Goal: Transaction & Acquisition: Purchase product/service

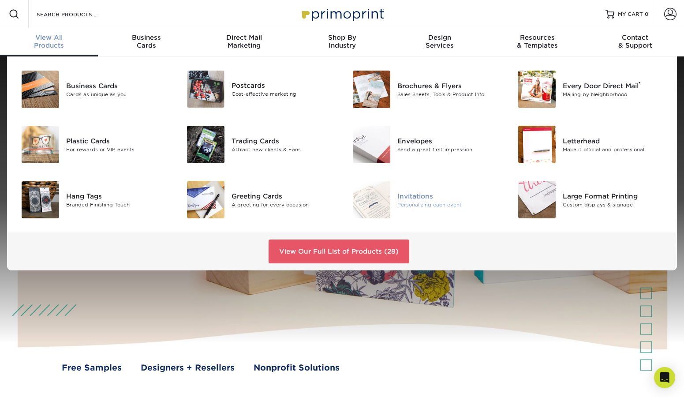
click at [423, 194] on div "Invitations" at bounding box center [449, 196] width 104 height 10
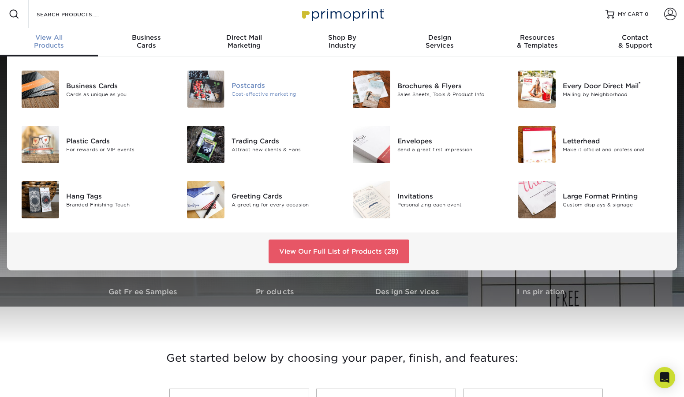
click at [205, 88] on img at bounding box center [205, 89] width 37 height 37
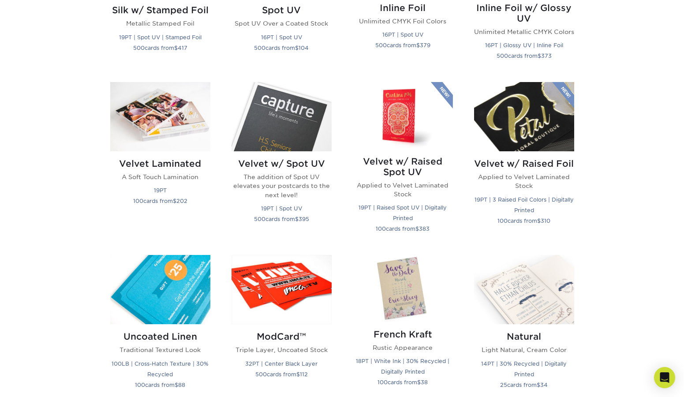
scroll to position [821, 0]
click at [517, 119] on img at bounding box center [524, 116] width 100 height 69
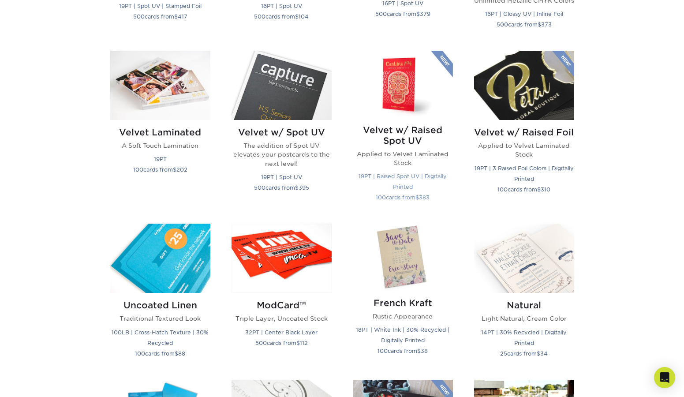
scroll to position [848, 0]
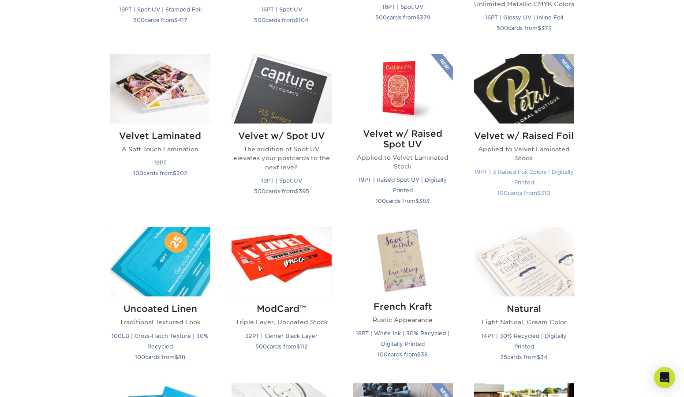
click at [495, 77] on img at bounding box center [524, 88] width 100 height 69
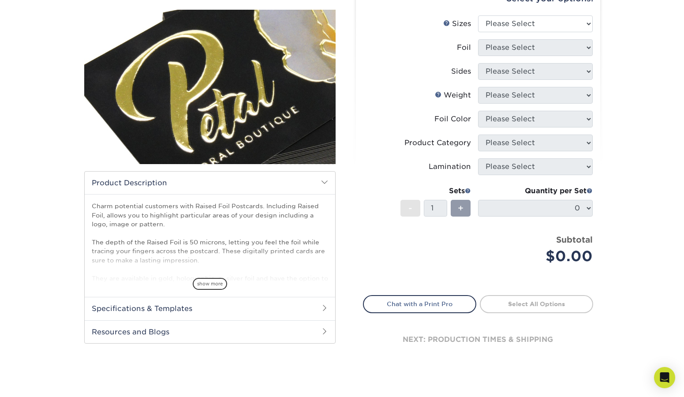
scroll to position [98, 0]
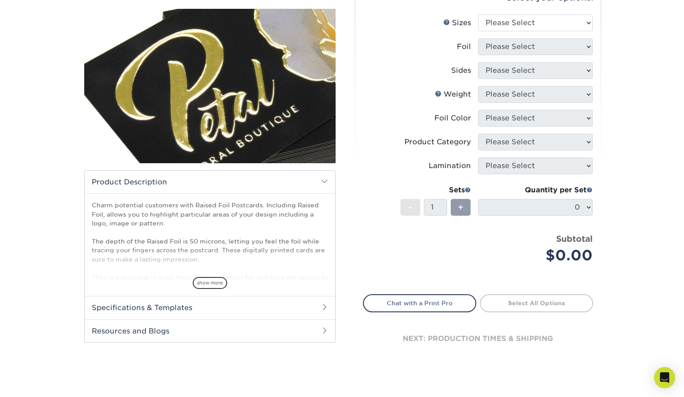
click at [209, 274] on div "show more" at bounding box center [210, 267] width 236 height 42
click at [209, 275] on div "show more" at bounding box center [210, 267] width 236 height 42
click at [211, 280] on span "show more" at bounding box center [210, 283] width 34 height 12
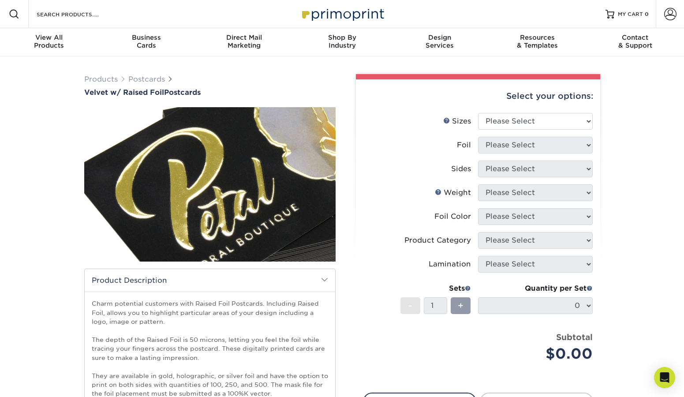
scroll to position [0, 0]
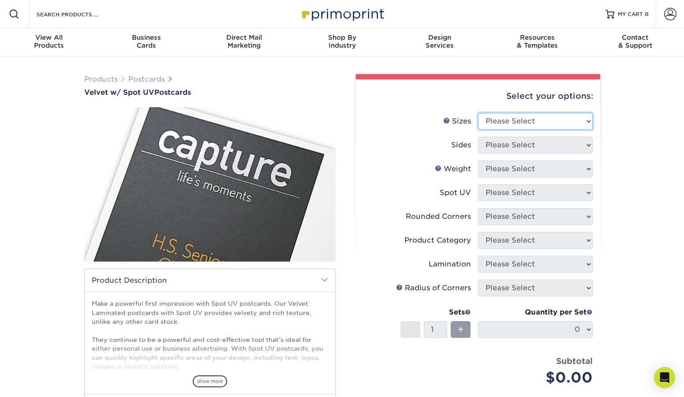
select select "4.25x6.00"
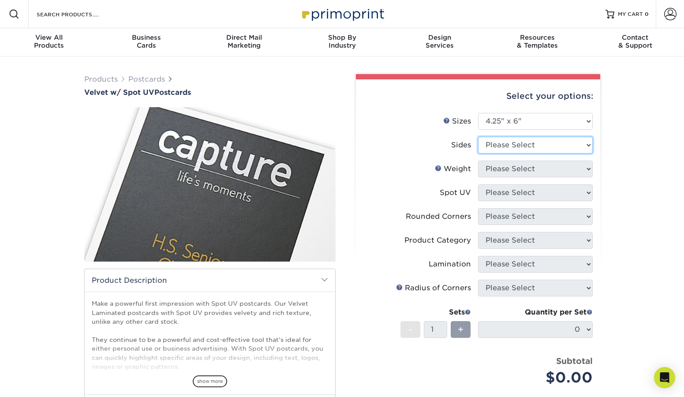
select select "13abbda7-1d64-4f25-8bb2-c179b224825d"
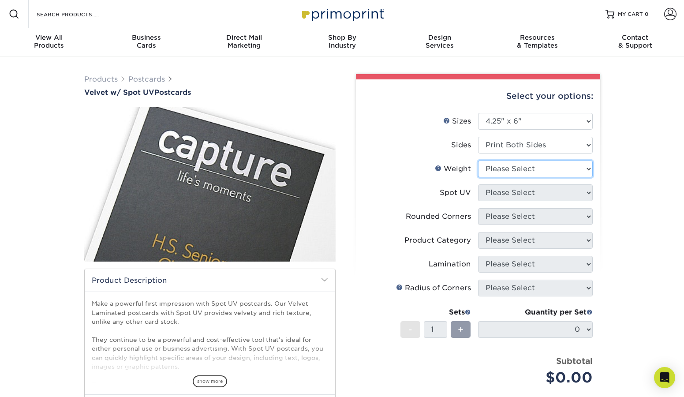
select select "16PT"
select select "1"
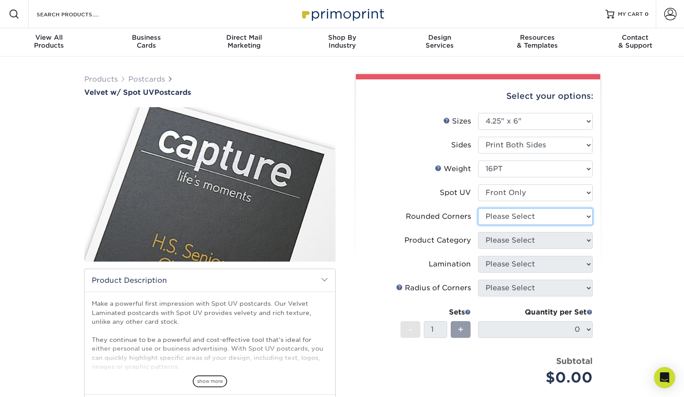
select select "0"
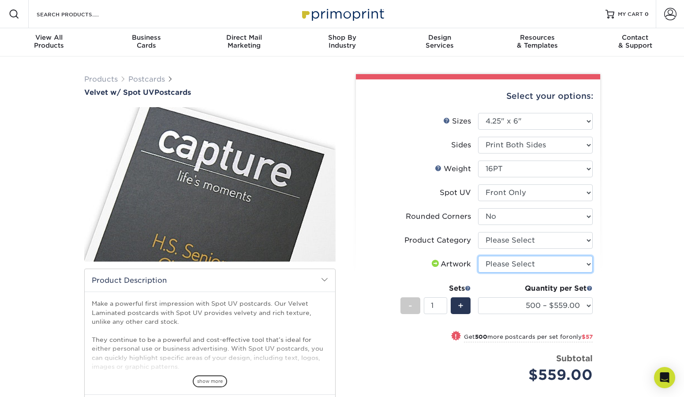
select select "upload"
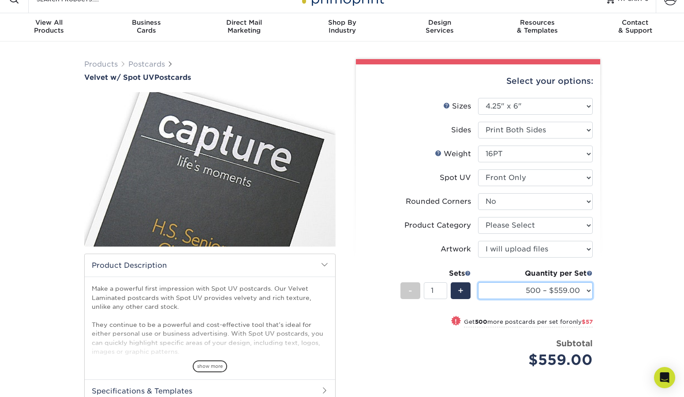
scroll to position [15, 0]
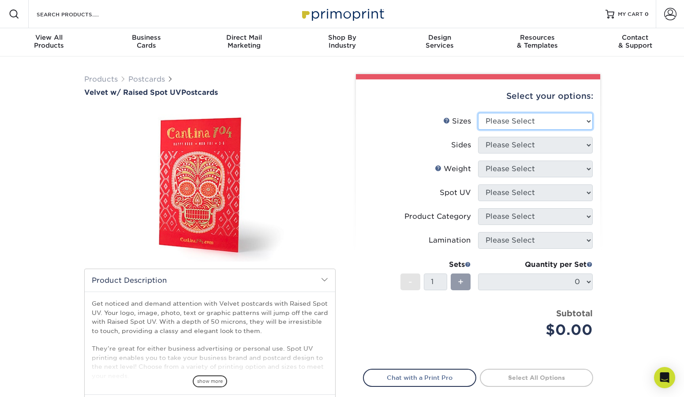
select select "4.00x6.00"
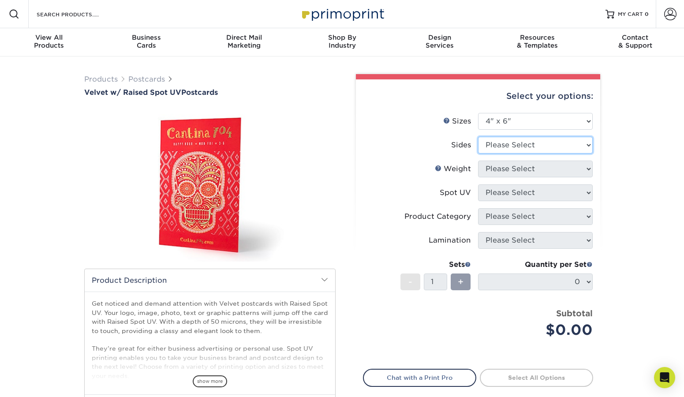
select select "13abbda7-1d64-4f25-8bb2-c179b224825d"
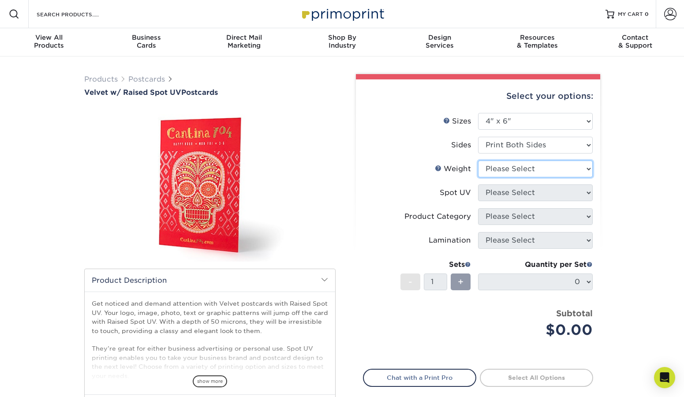
select select "16PT"
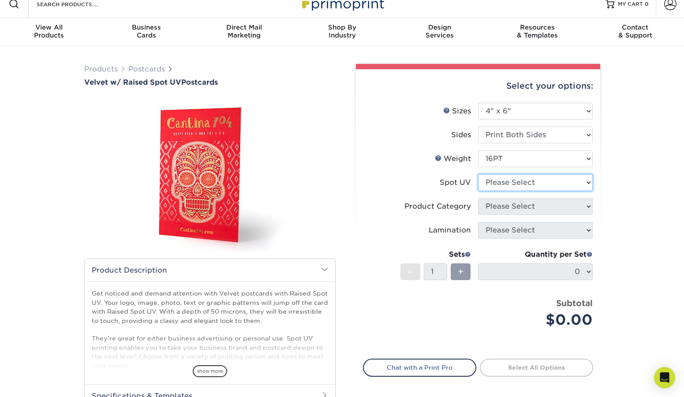
scroll to position [9, 0]
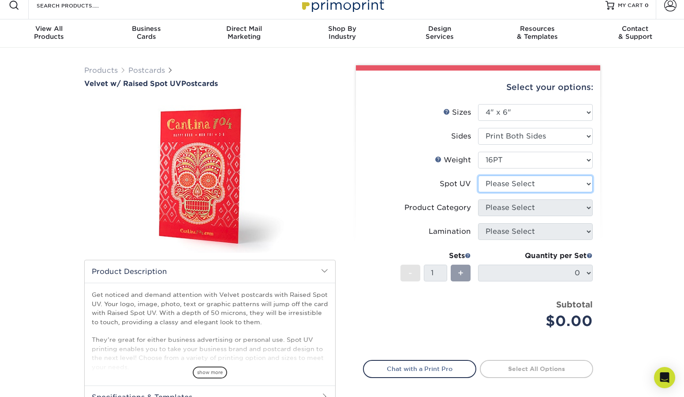
select select "1"
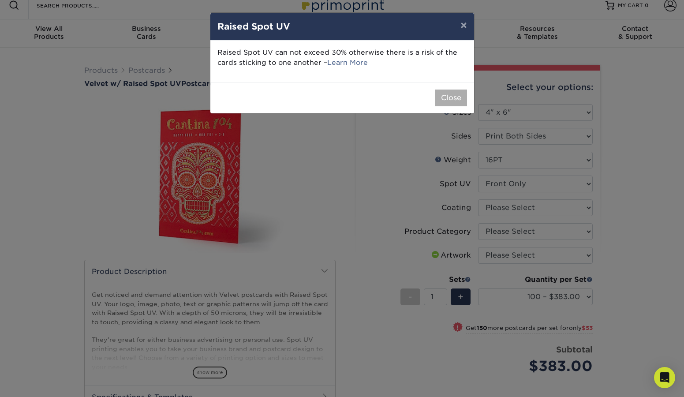
click at [449, 90] on button "Close" at bounding box center [451, 98] width 32 height 17
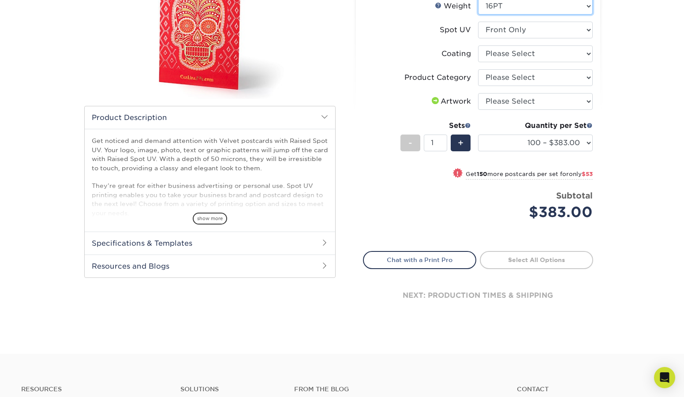
scroll to position [164, 0]
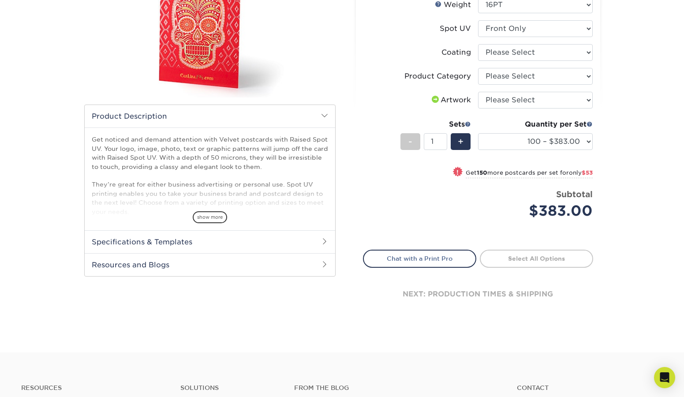
click at [203, 241] on h2 "Specifications & Templates" at bounding box center [210, 241] width 250 height 23
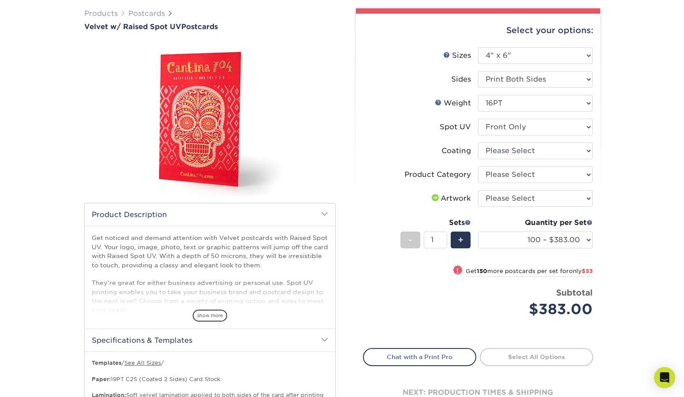
scroll to position [51, 0]
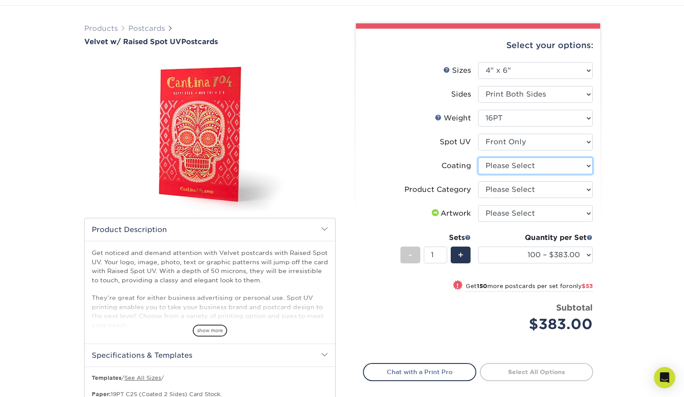
drag, startPoint x: 493, startPoint y: 168, endPoint x: 446, endPoint y: 171, distance: 47.3
click at [444, 169] on li "Coating" at bounding box center [477, 169] width 229 height 24
select select "upload"
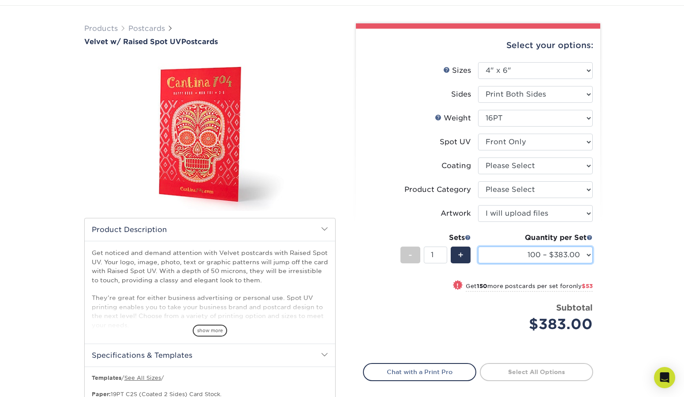
select select "250 – $436.00"
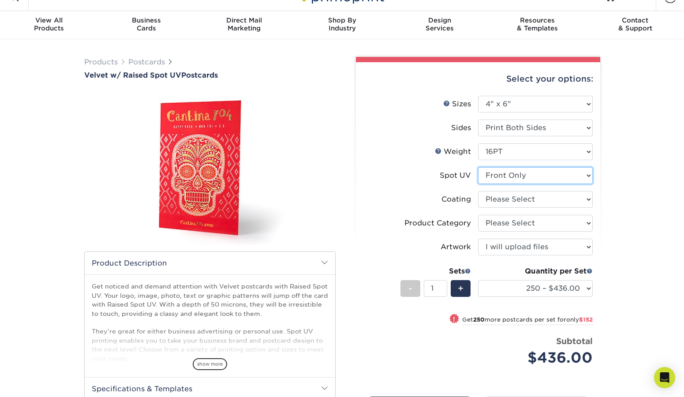
scroll to position [17, 0]
click at [157, 60] on link "Postcards" at bounding box center [146, 62] width 37 height 8
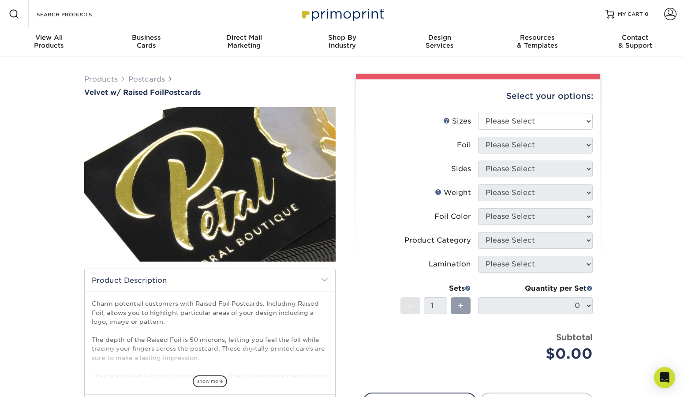
click at [492, 111] on div "Select your options:" at bounding box center [478, 96] width 230 height 34
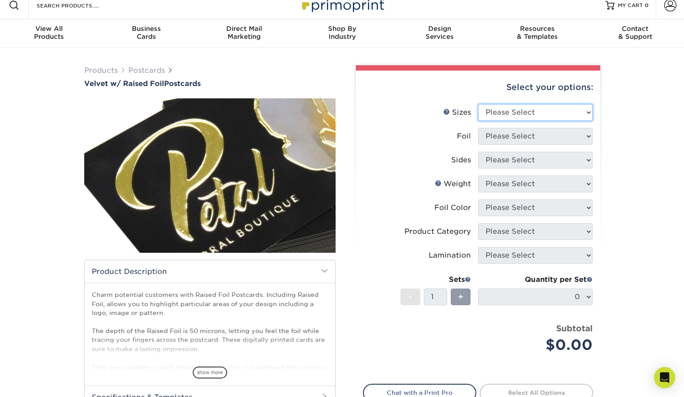
scroll to position [11, 0]
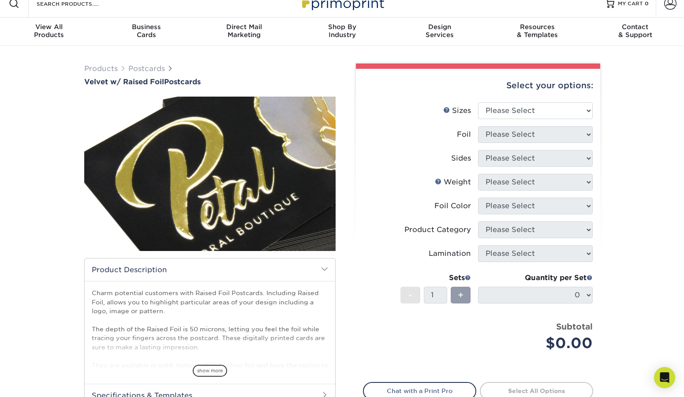
click at [220, 368] on span "show more" at bounding box center [210, 371] width 34 height 12
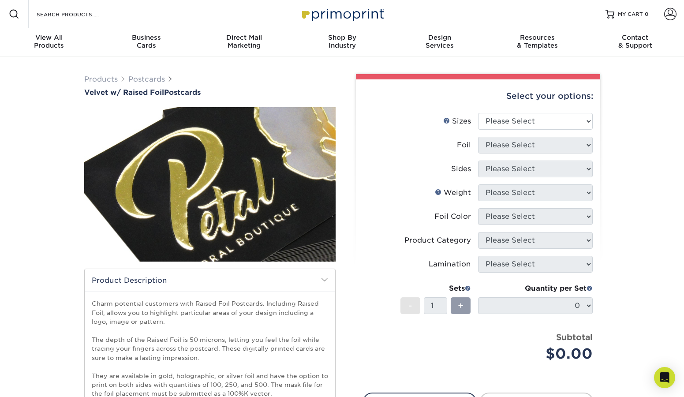
scroll to position [0, 0]
select select "4.00x6.00"
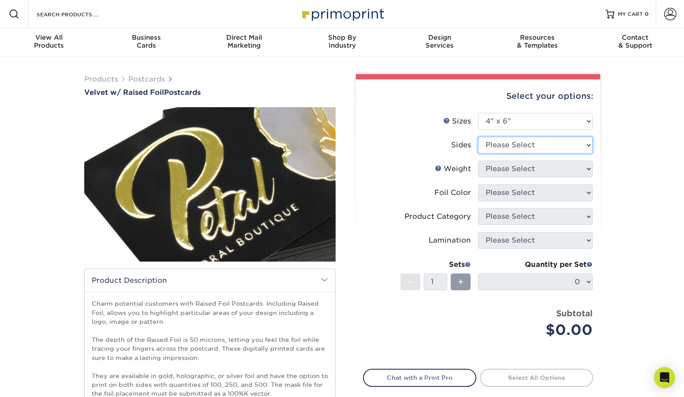
select select "e9e9dfb3-fba1-4d60-972c-fd9ca5904d33"
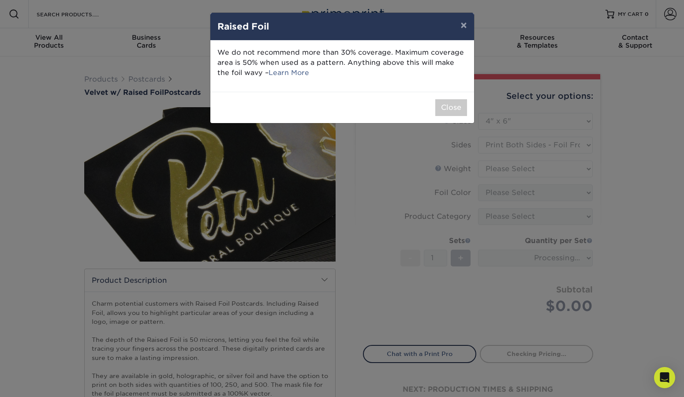
drag, startPoint x: 457, startPoint y: 104, endPoint x: 473, endPoint y: 123, distance: 25.1
click at [457, 104] on button "Close" at bounding box center [451, 107] width 32 height 17
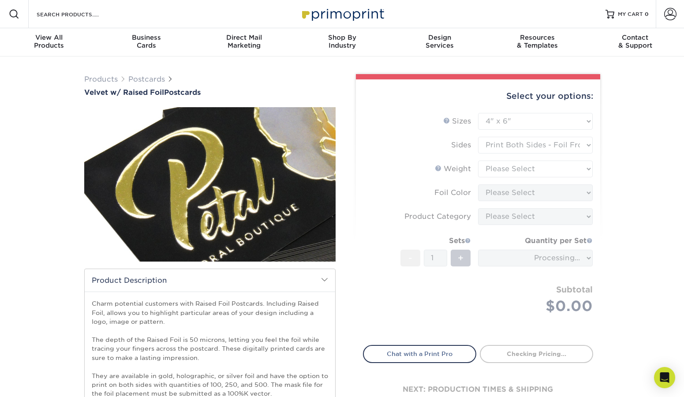
scroll to position [0, 0]
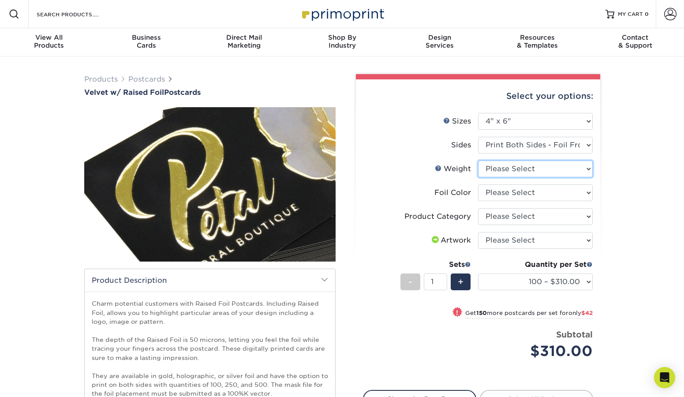
select select "16PT"
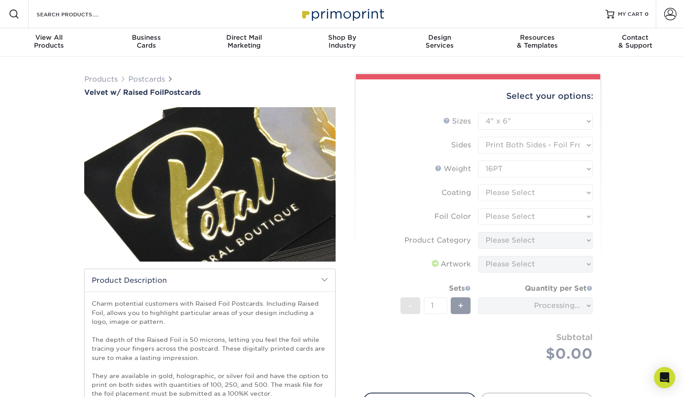
click at [502, 191] on form "Sizes Help Sizes Please Select 4" x 6" 5" x 7" Foil Please Select" at bounding box center [478, 247] width 230 height 269
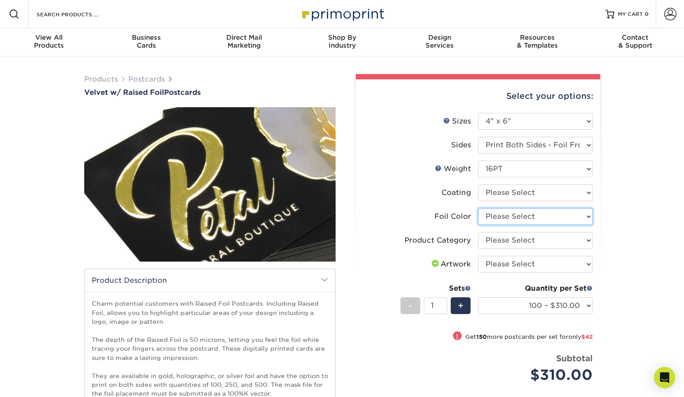
select select "070be916-f238-4bbb-84b5-b64a15a64c9f"
select select "upload"
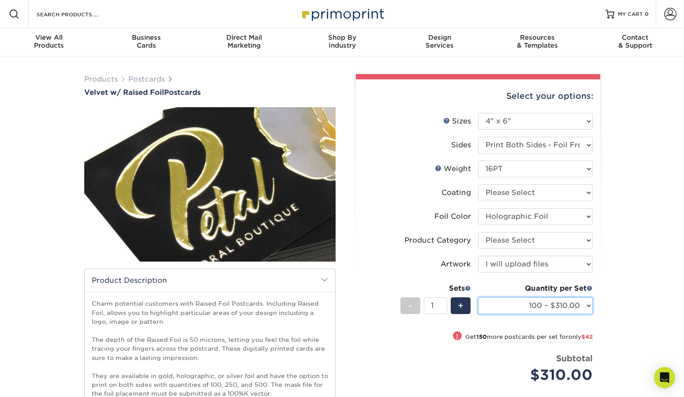
select select "250 – $352.00"
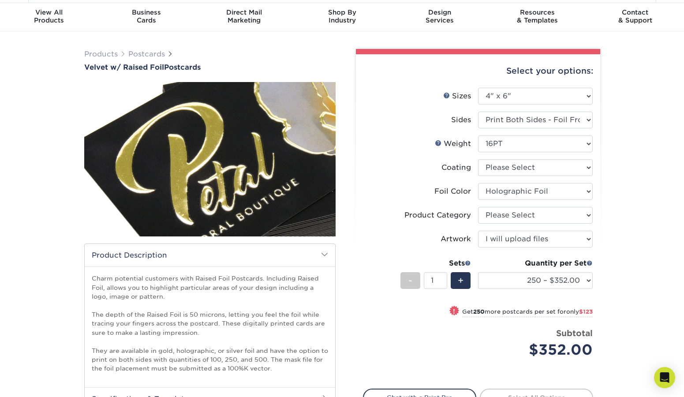
scroll to position [26, 0]
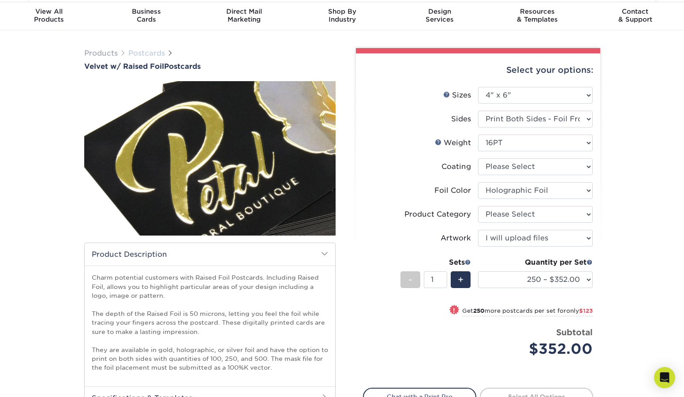
click at [146, 52] on link "Postcards" at bounding box center [146, 53] width 37 height 8
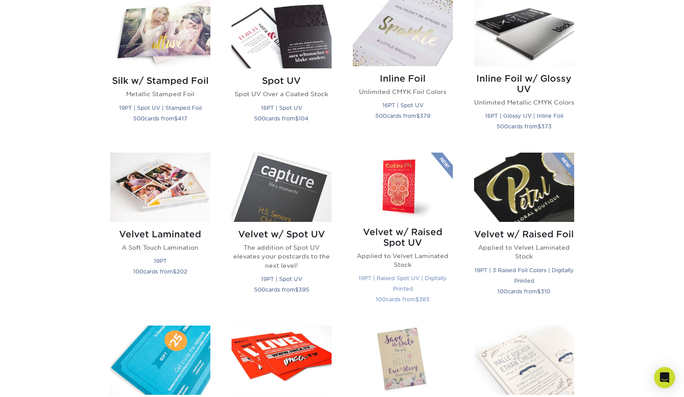
scroll to position [750, 0]
click at [393, 190] on img at bounding box center [403, 186] width 100 height 67
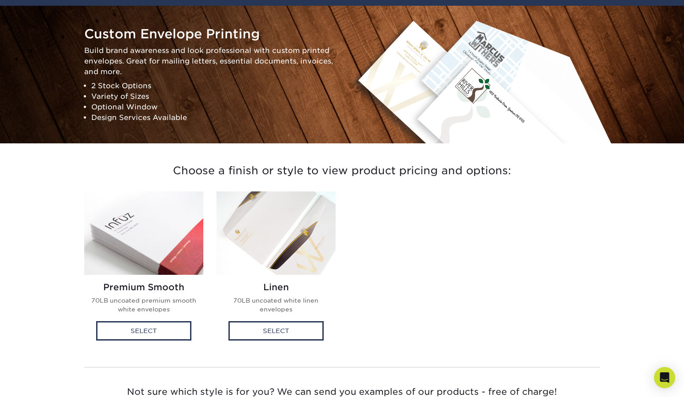
scroll to position [78, 0]
click at [270, 248] on img at bounding box center [276, 232] width 119 height 83
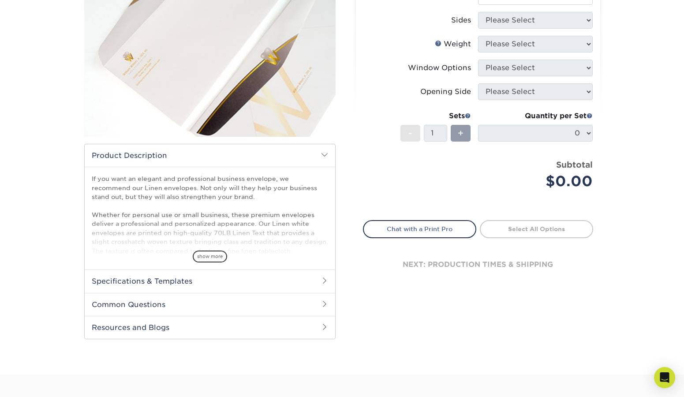
scroll to position [127, 0]
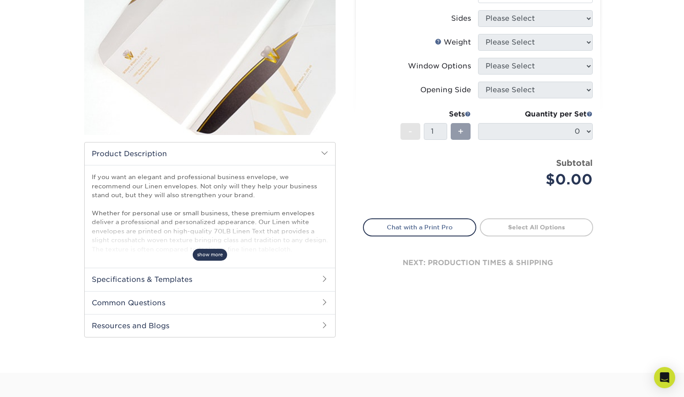
click at [221, 258] on span "show more" at bounding box center [210, 255] width 34 height 12
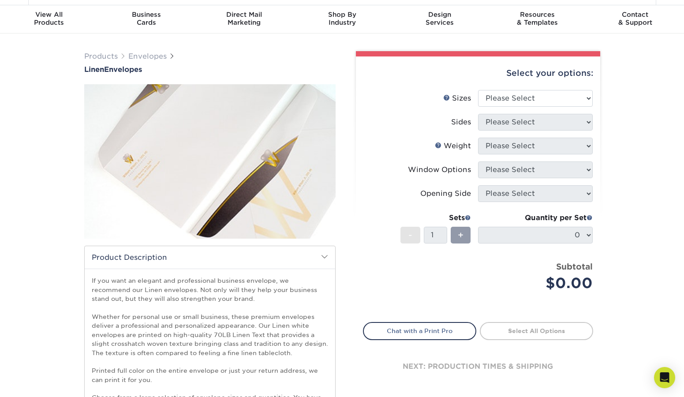
scroll to position [5, 0]
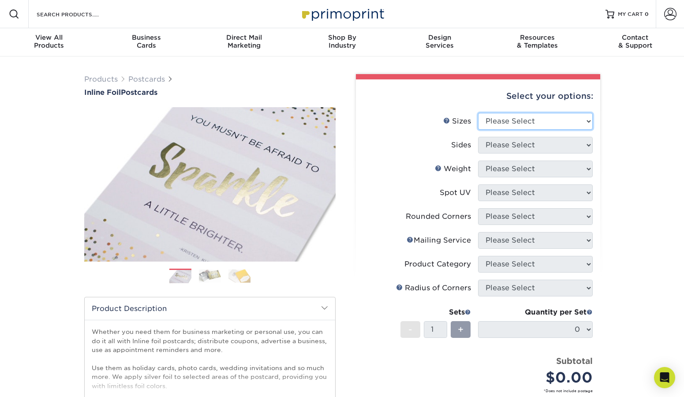
select select "4.00x6.00"
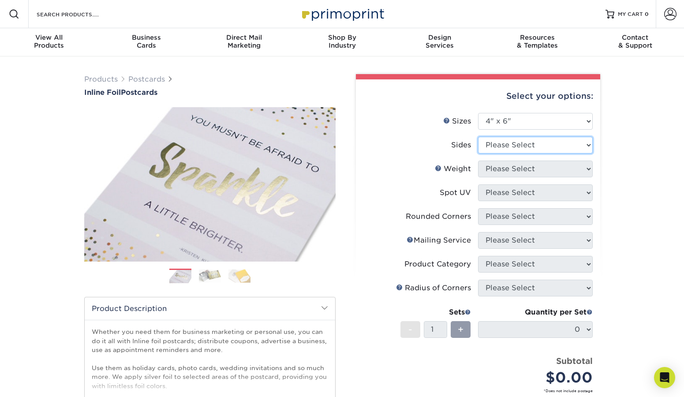
select select "e9e9dfb3-fba1-4d60-972c-fd9ca5904d33"
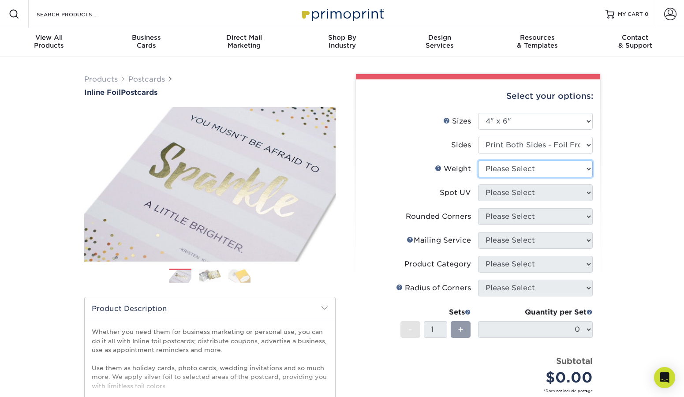
select select "16PT"
select select "1"
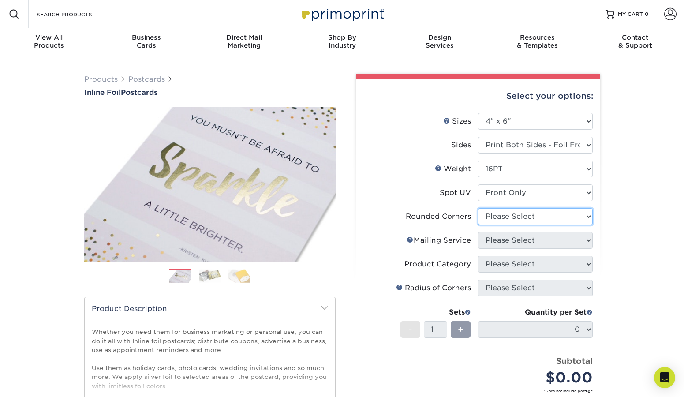
select select "0"
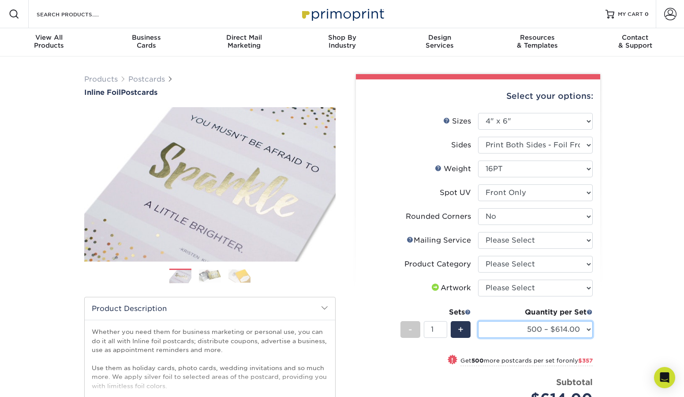
select select "500 – $614.00"
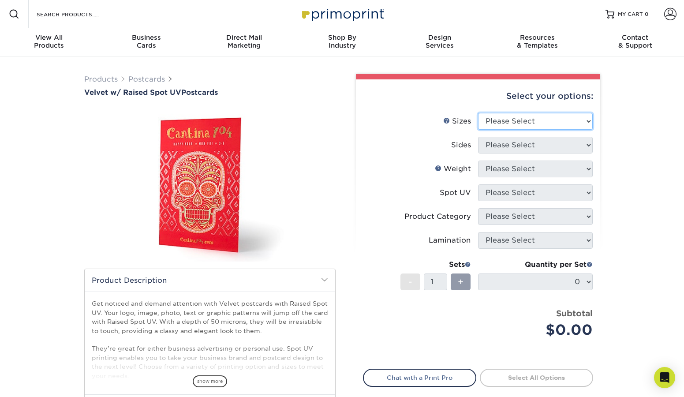
select select "4.00x6.00"
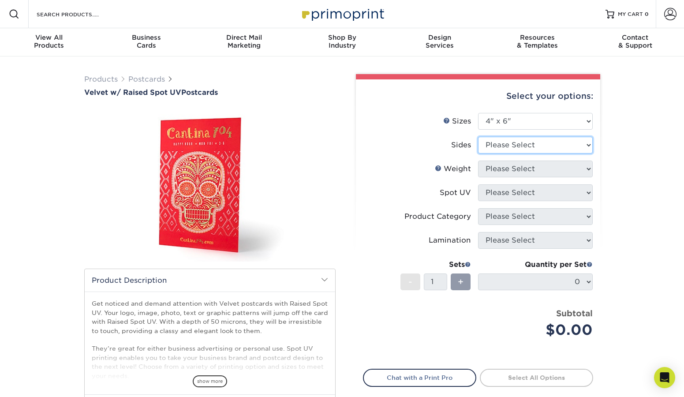
select select "13abbda7-1d64-4f25-8bb2-c179b224825d"
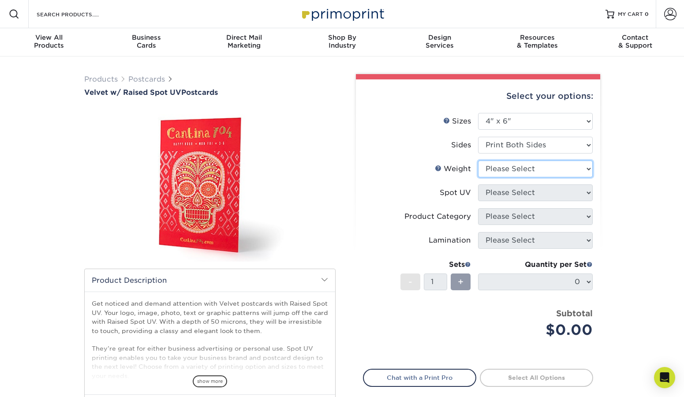
select select "16PT"
select select "1"
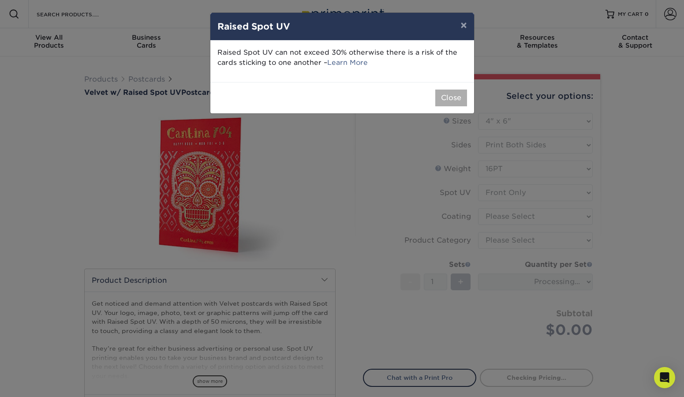
click at [444, 94] on button "Close" at bounding box center [451, 98] width 32 height 17
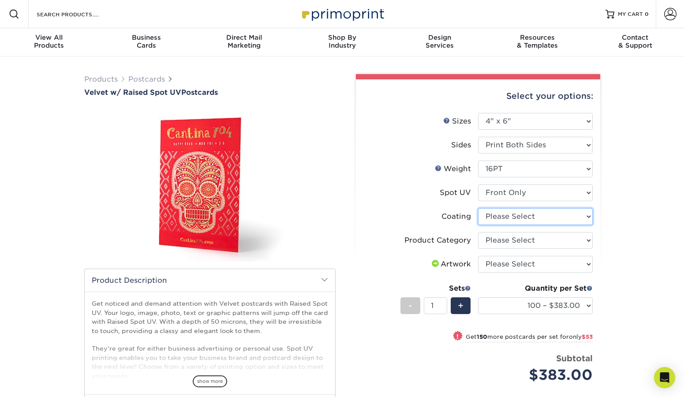
select select "3e7618de-abca-4bda-9f97-8b9129e913d8"
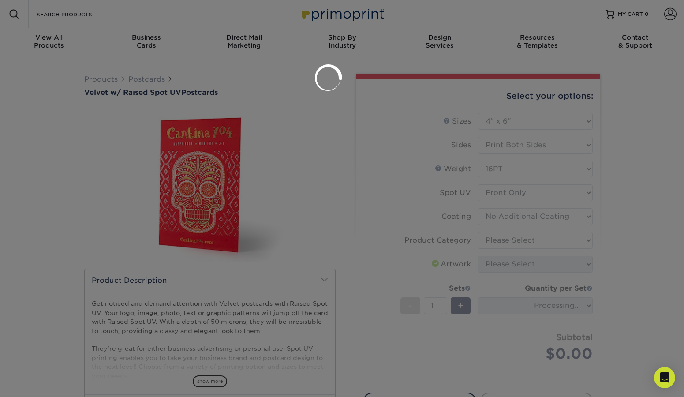
click at [487, 241] on div at bounding box center [342, 198] width 684 height 397
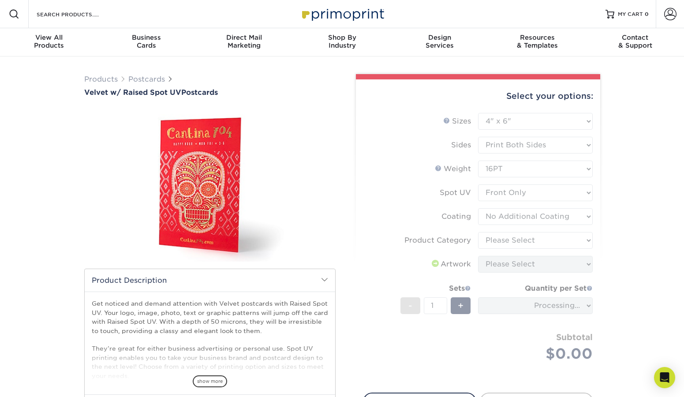
click at [489, 215] on form "Sizes Help Sizes Please Select 4" x 6" 5" x 7" Sides Weight Help" at bounding box center [478, 247] width 230 height 269
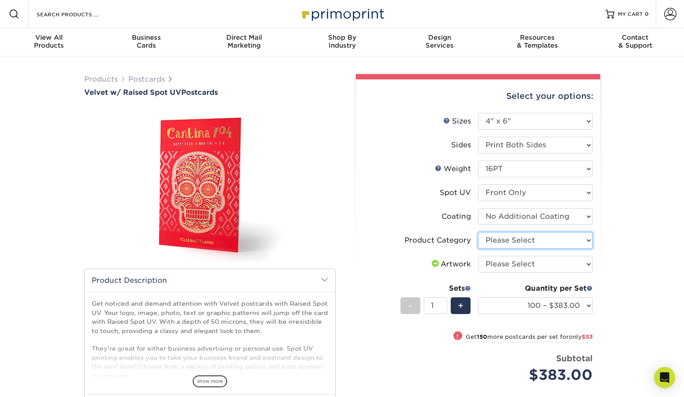
select select "9b7272e0-d6c8-4c3c-8e97-d3a1bcdab858"
select select "upload"
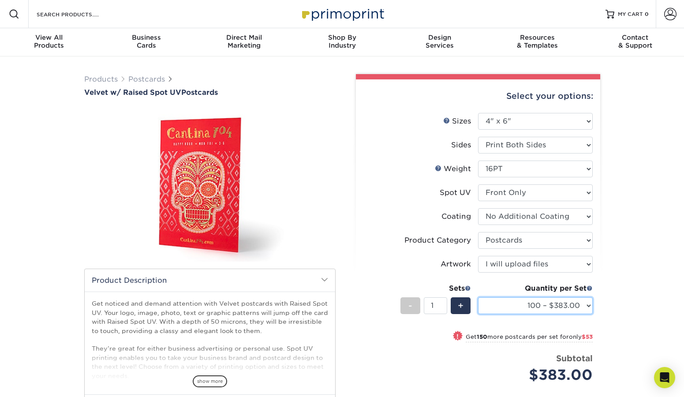
select select "250 – $436.00"
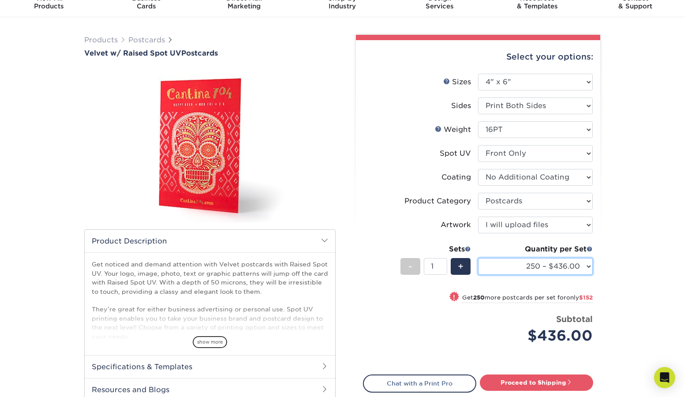
scroll to position [40, 0]
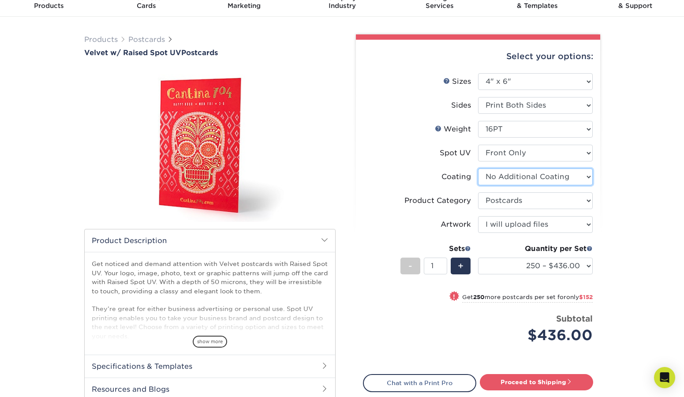
select select "-1"
select select
select select "-1"
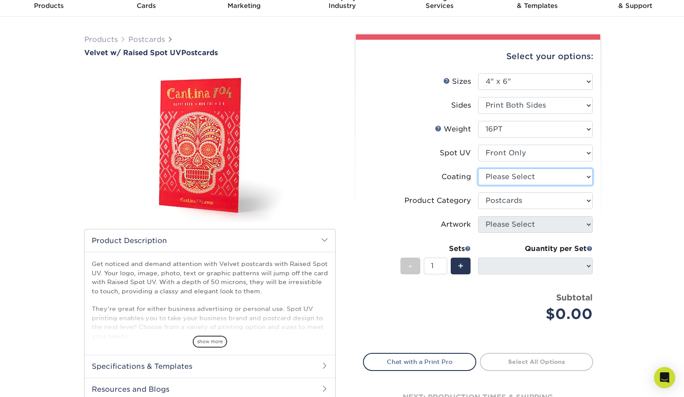
select select "3e7618de-abca-4bda-9f97-8b9129e913d8"
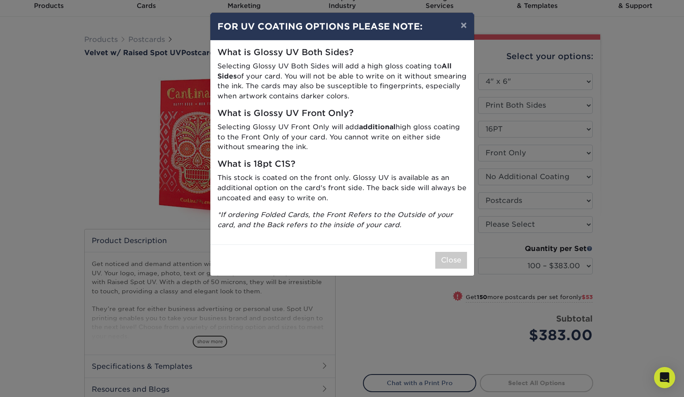
click at [456, 244] on div "Close" at bounding box center [342, 259] width 264 height 31
click at [455, 252] on button "Close" at bounding box center [451, 260] width 32 height 17
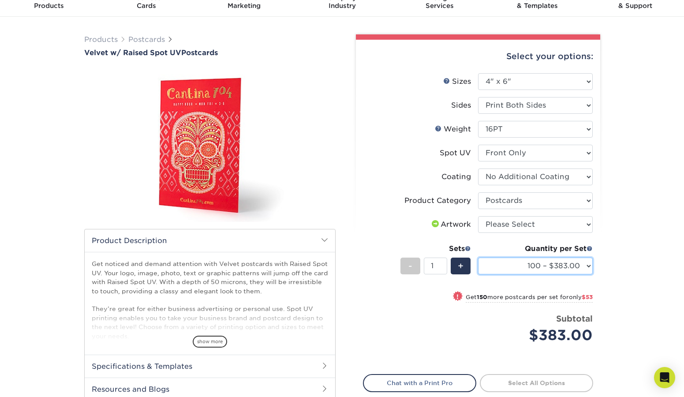
select select "250 – $436.00"
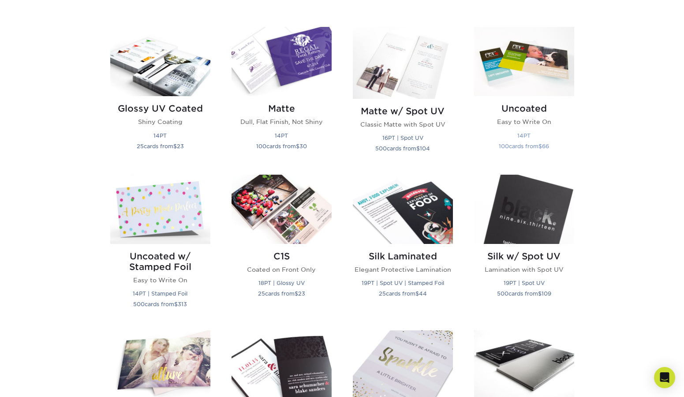
scroll to position [606, 0]
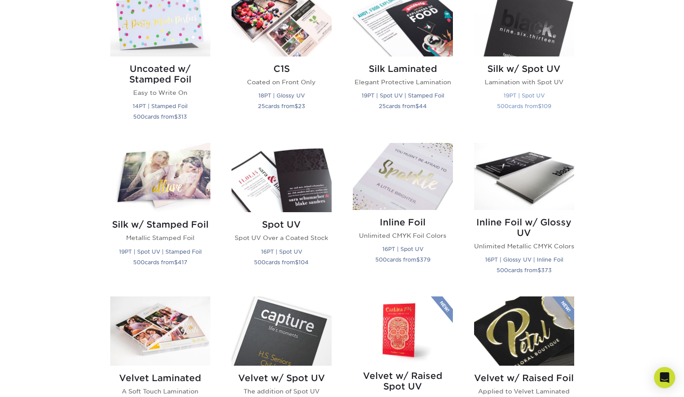
drag, startPoint x: 530, startPoint y: 14, endPoint x: 512, endPoint y: 36, distance: 29.1
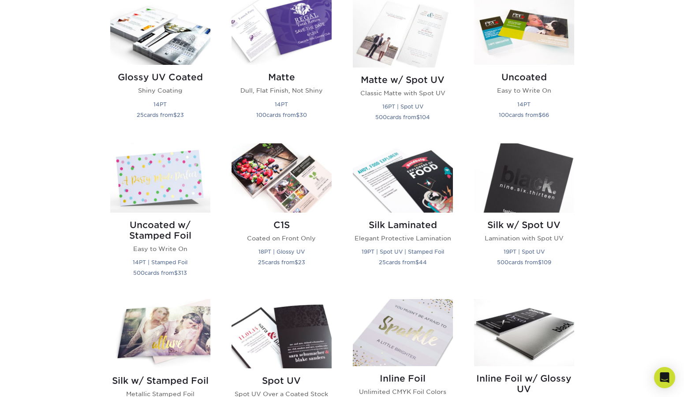
scroll to position [452, 0]
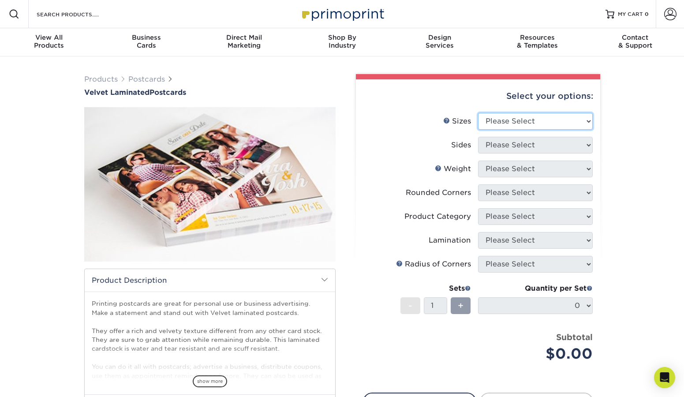
select select "4.25x6.00"
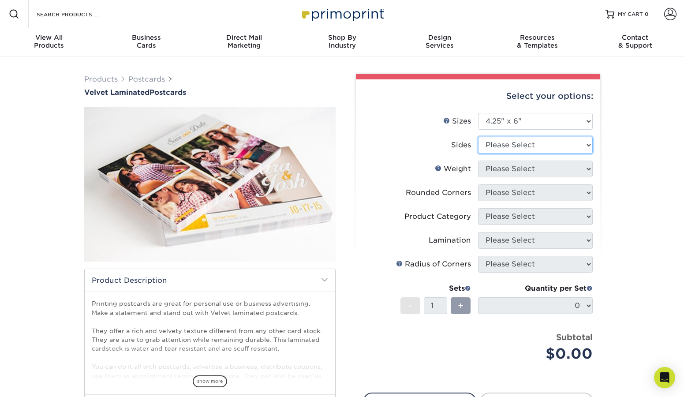
select select "13abbda7-1d64-4f25-8bb2-c179b224825d"
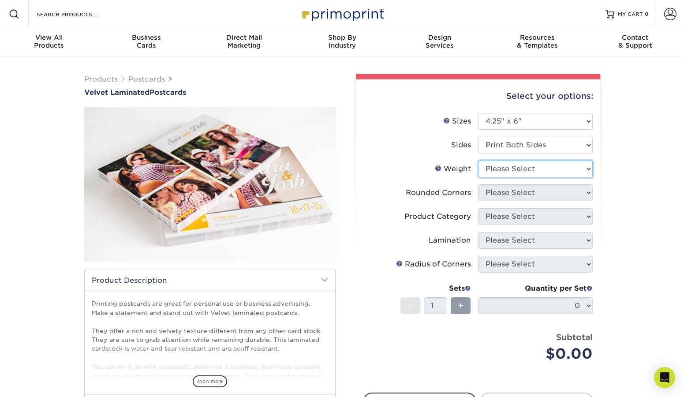
select select "16PT"
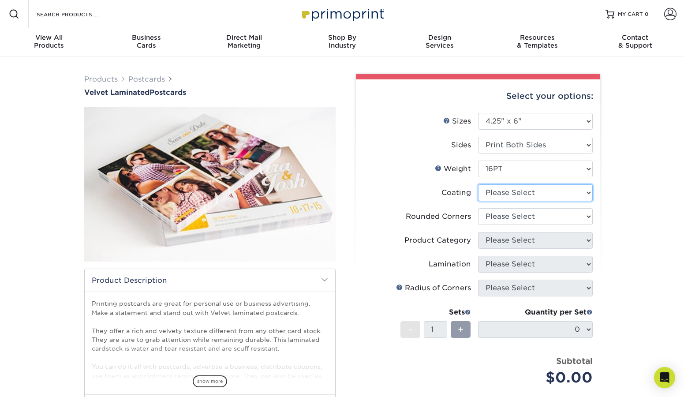
select select "3e7618de-abca-4bda-9f97-8b9129e913d8"
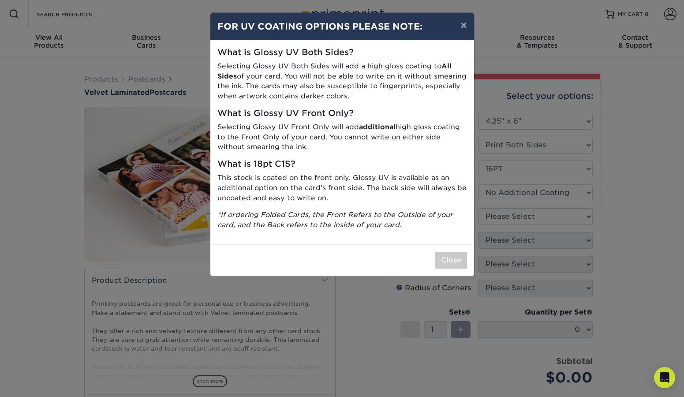
click at [508, 218] on div "× FOR UV COATING OPTIONS PLEASE NOTE: What is Glossy UV Both Sides? Selecting G…" at bounding box center [342, 198] width 684 height 397
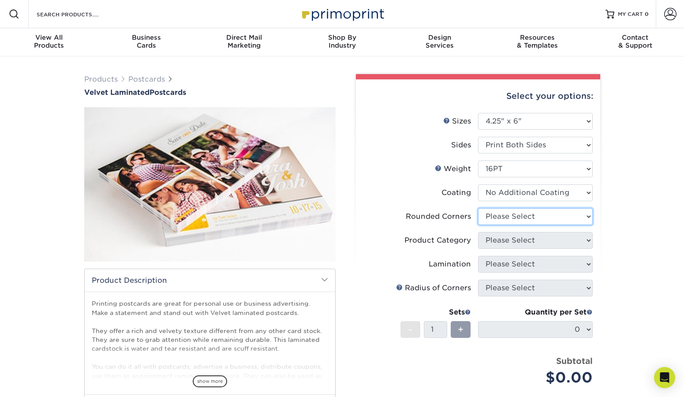
select select "0"
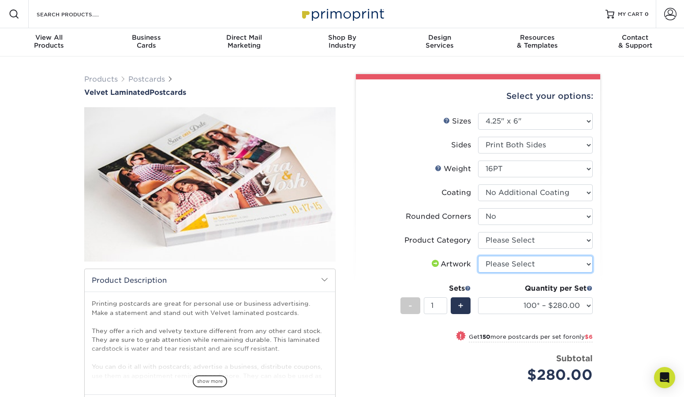
select select "upload"
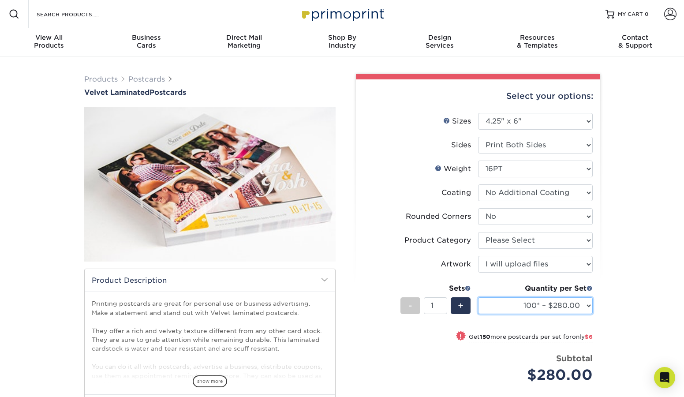
select select "250* – $286.00"
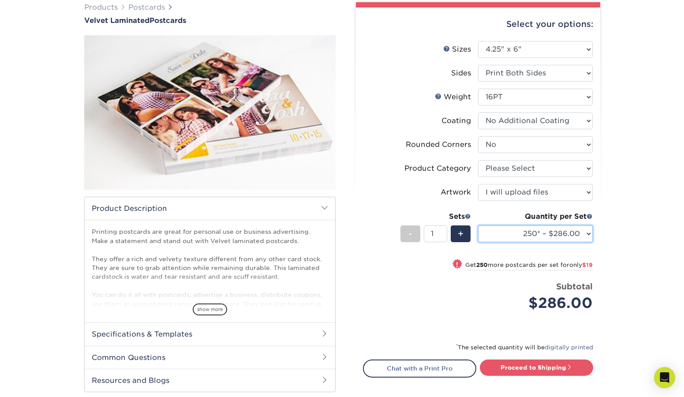
scroll to position [76, 0]
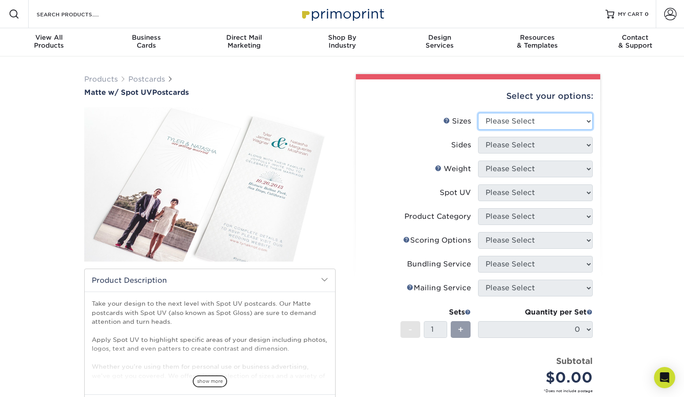
select select "4.25x6.00"
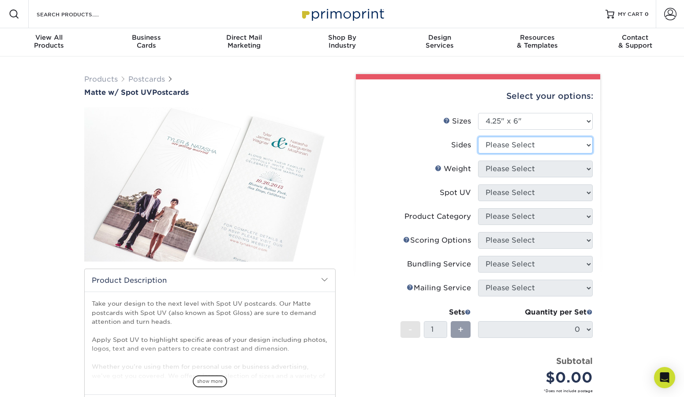
select select "13abbda7-1d64-4f25-8bb2-c179b224825d"
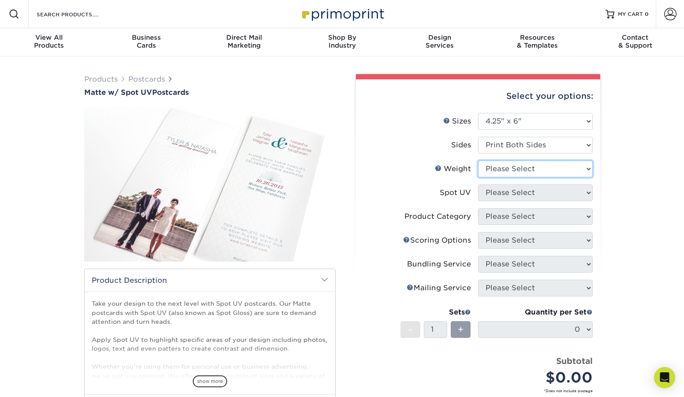
select select "16PT"
select select "1"
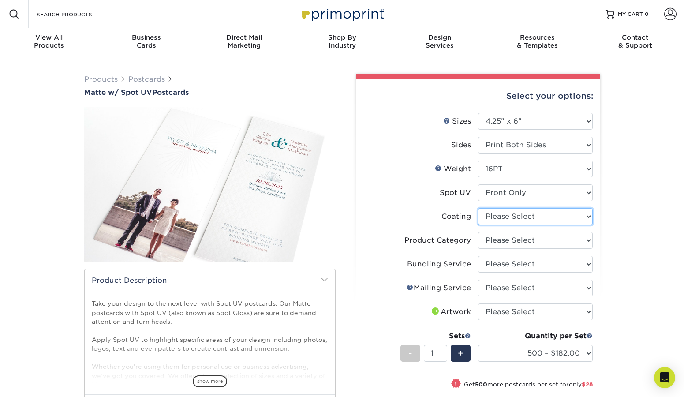
select select "121bb7b5-3b4d-429f-bd8d-bbf80e953313"
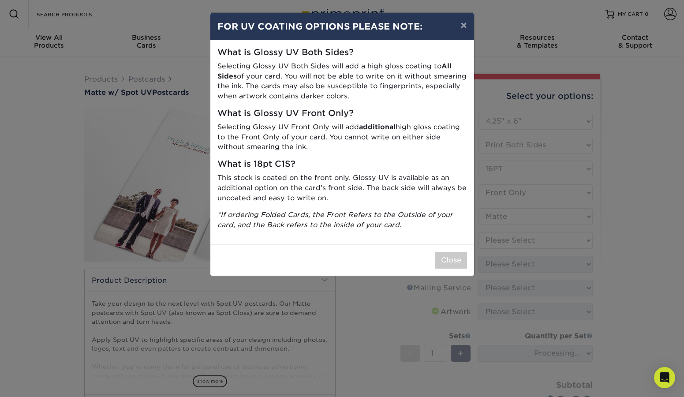
drag, startPoint x: 443, startPoint y: 254, endPoint x: 451, endPoint y: 252, distance: 8.7
click at [443, 254] on button "Close" at bounding box center [451, 260] width 32 height 17
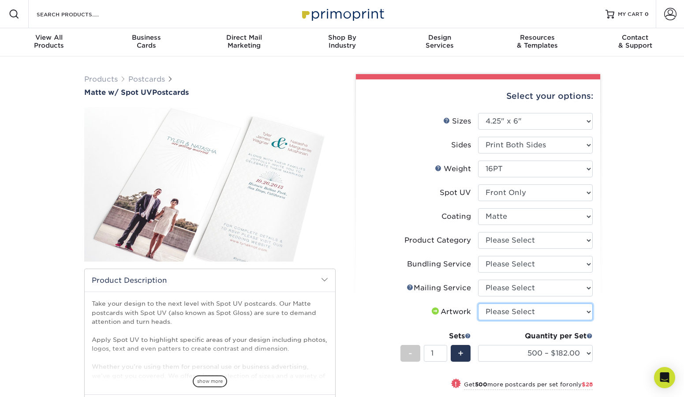
select select "upload"
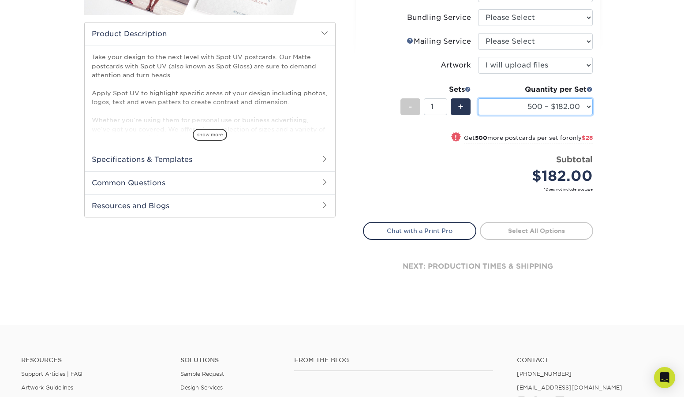
scroll to position [250, 0]
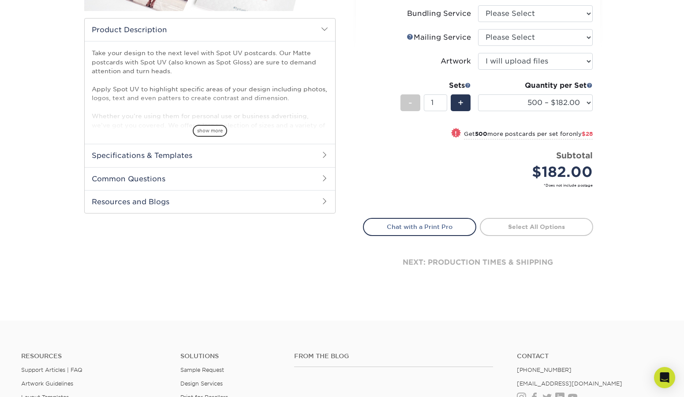
click at [521, 230] on link "Select All Options" at bounding box center [536, 227] width 113 height 18
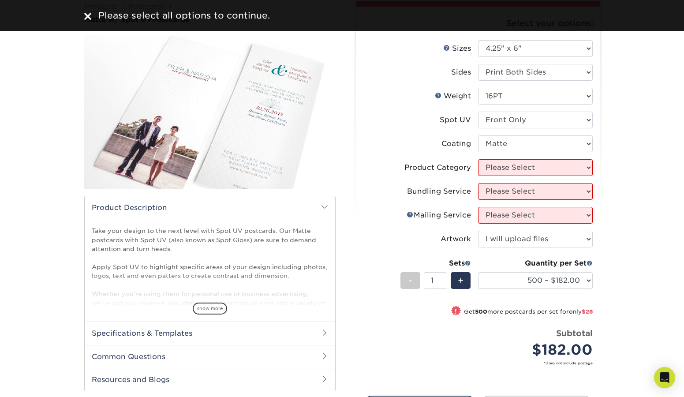
scroll to position [56, 0]
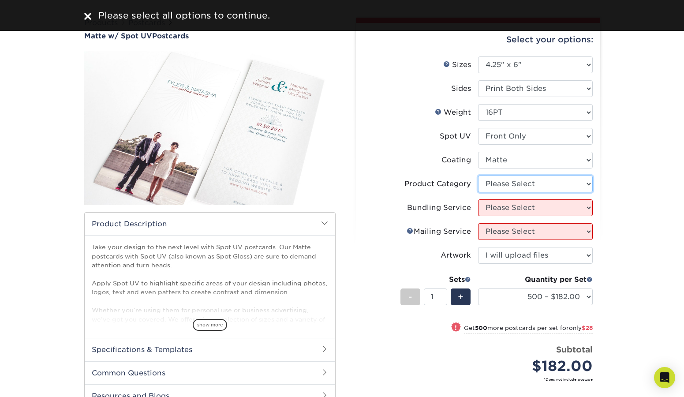
select select "9b7272e0-d6c8-4c3c-8e97-d3a1bcdab858"
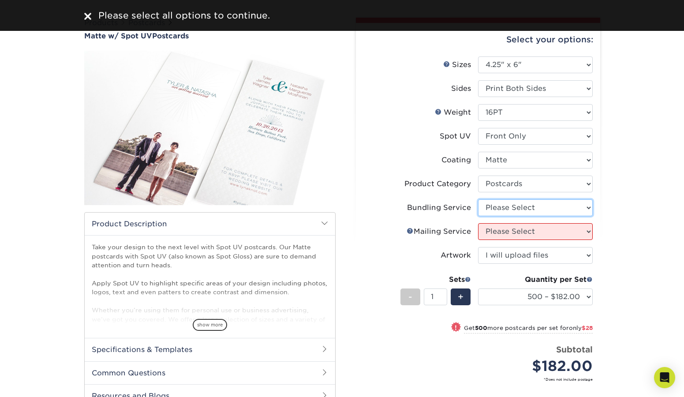
select select "58689abb-25c0-461c-a4c3-a80b627d6649"
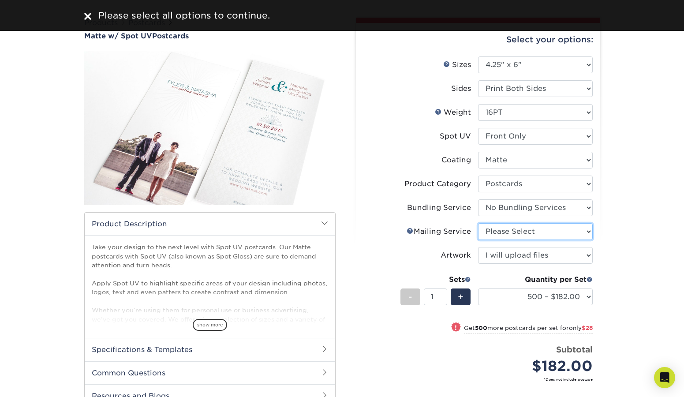
select select "3e5e9bdd-d78a-4c28-a41d-fe1407925ca6"
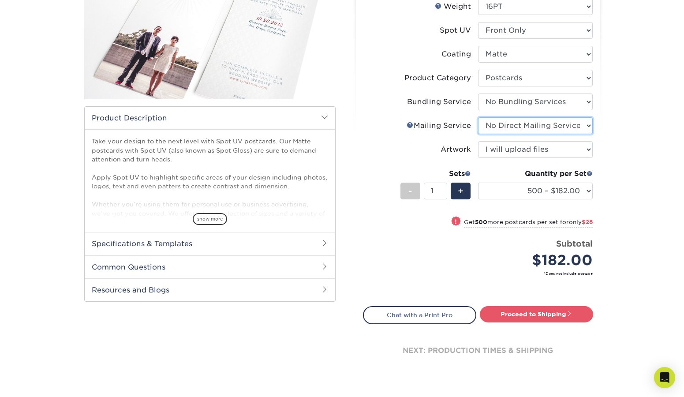
scroll to position [212, 0]
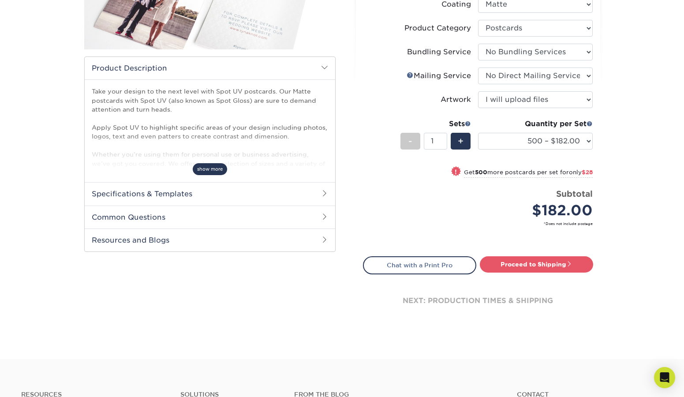
click at [207, 164] on span "show more" at bounding box center [210, 169] width 34 height 12
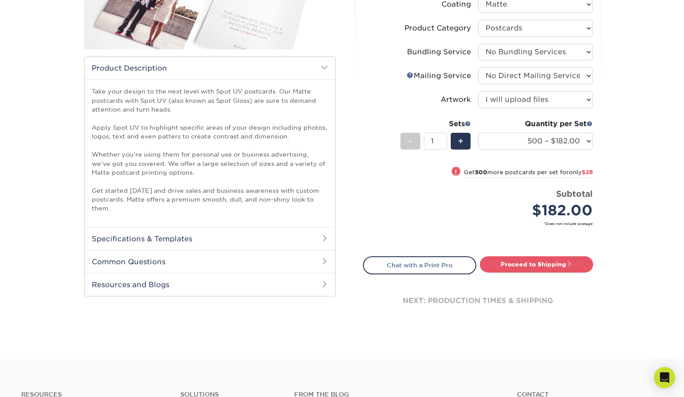
click at [234, 234] on h2 "Specifications & Templates" at bounding box center [210, 238] width 250 height 23
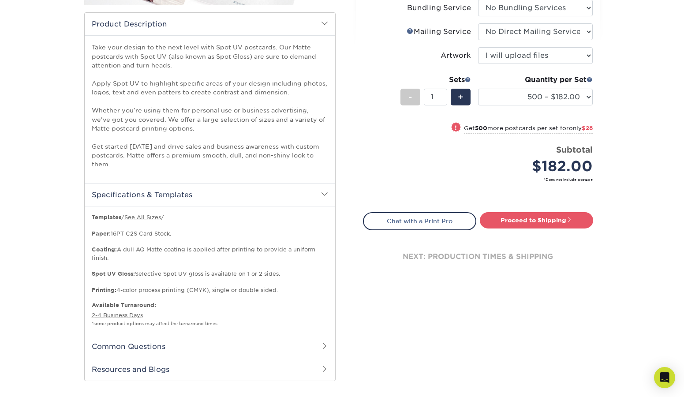
scroll to position [260, 0]
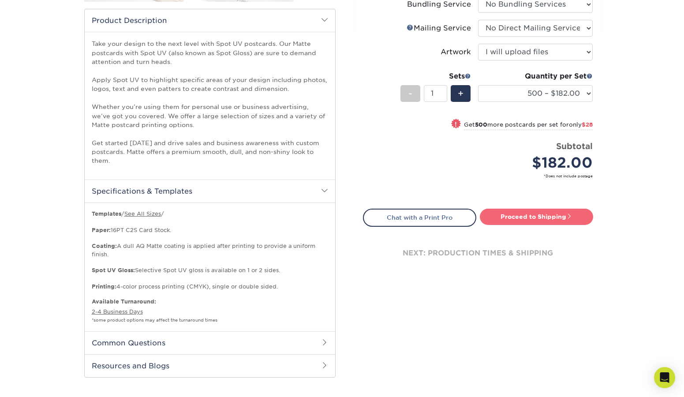
click at [501, 217] on link "Proceed to Shipping" at bounding box center [536, 217] width 113 height 16
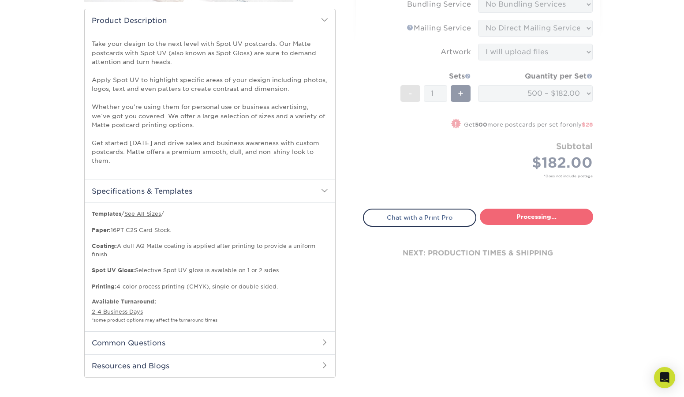
select select "8c8d4c23-737e-4731-af62-fbc9d0401eac"
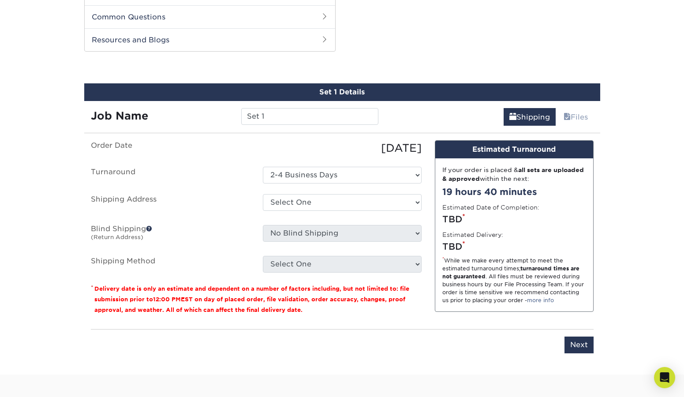
scroll to position [589, 0]
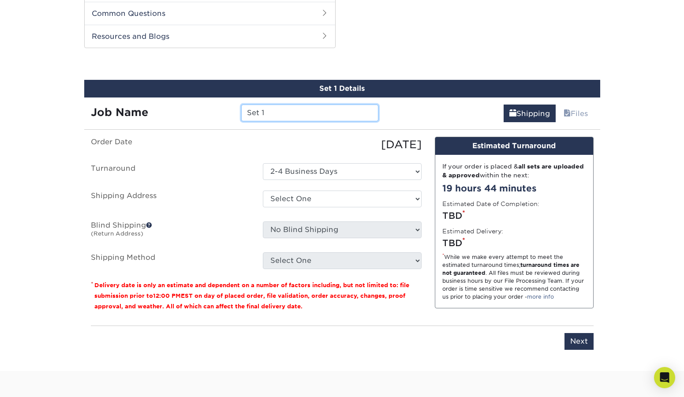
click at [288, 108] on input "Set 1" at bounding box center [309, 113] width 137 height 17
type input "T&G Save The Date"
select select "-1"
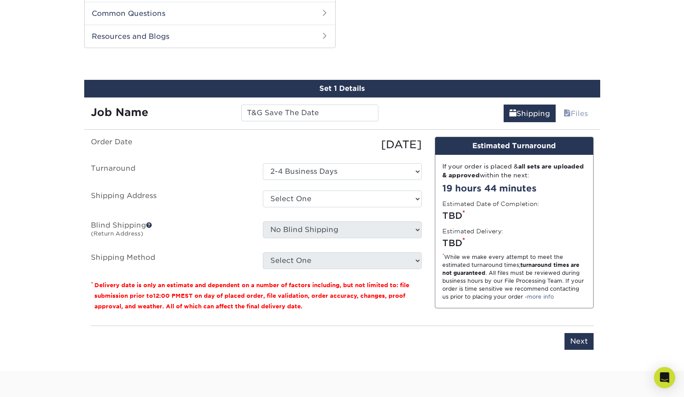
scroll to position [0, 0]
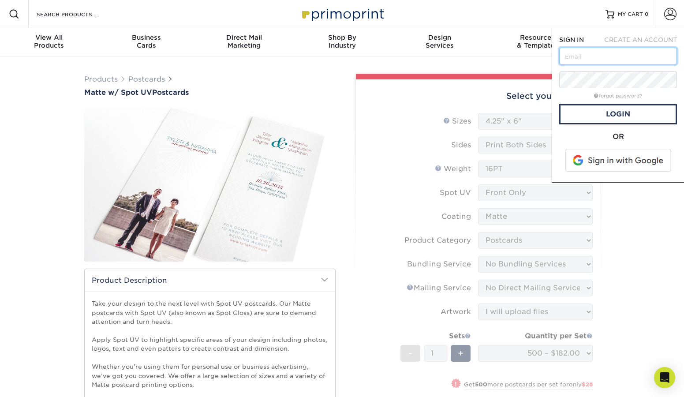
type input "greg.odom@gmail.com"
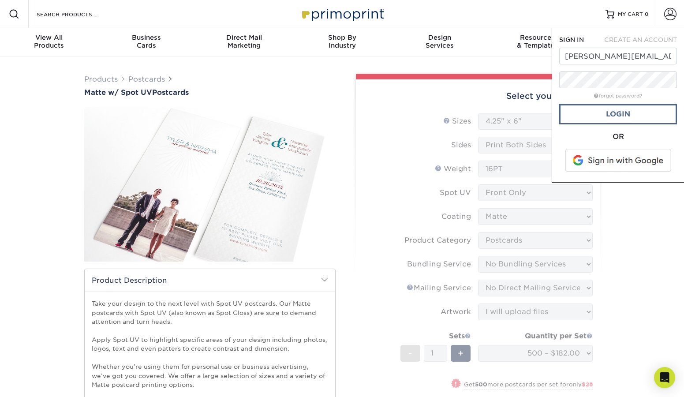
drag, startPoint x: 611, startPoint y: 115, endPoint x: 600, endPoint y: 119, distance: 11.6
click at [611, 115] on link "Login" at bounding box center [618, 114] width 118 height 20
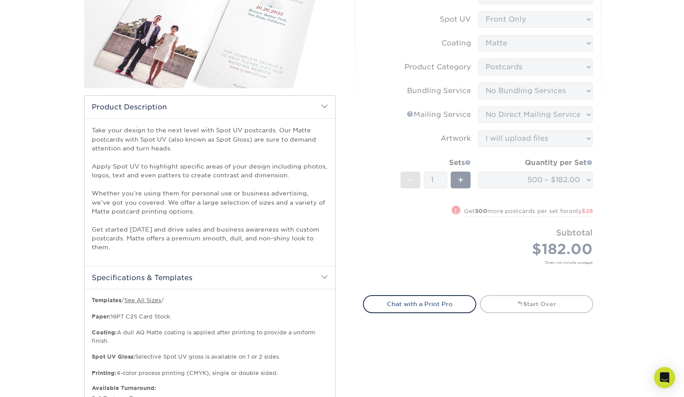
scroll to position [192, 0]
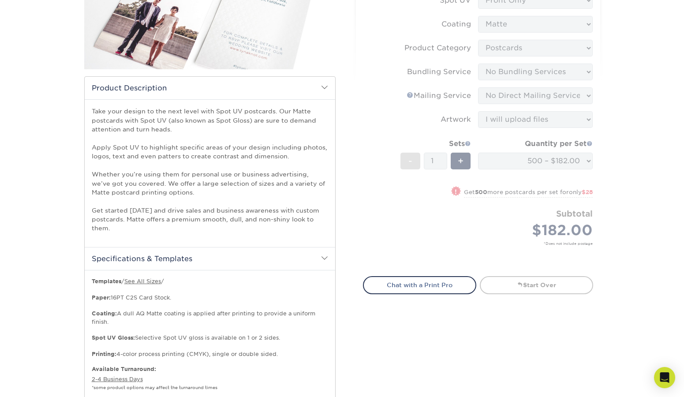
click at [442, 221] on form "Sizes Help Sizes Please Select 1.5" x 7" 2" x 6" 2" x 8" 2.12" x 5.5" 2.75" x 4…" at bounding box center [478, 93] width 230 height 345
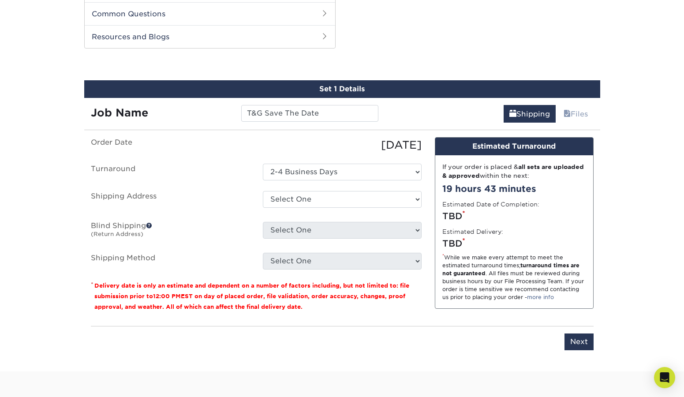
scroll to position [564, 0]
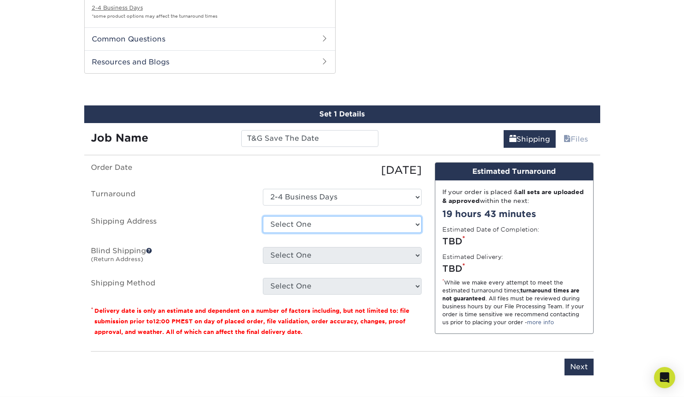
select select "newaddress"
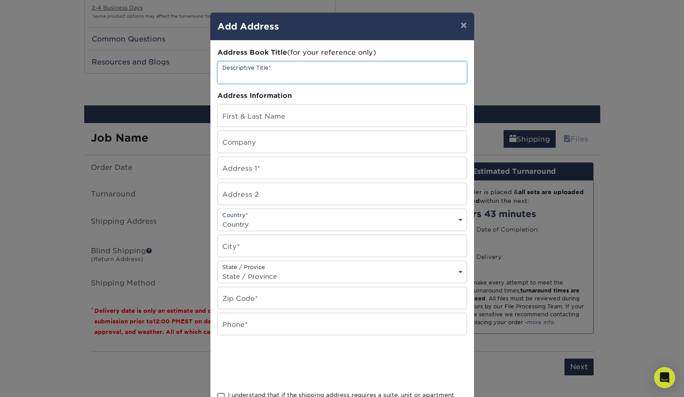
click at [318, 71] on input "text" at bounding box center [342, 73] width 249 height 22
type input "Home"
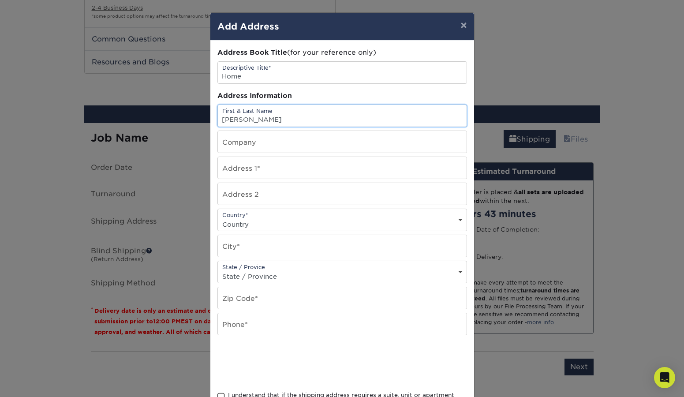
type input "Greg Odom"
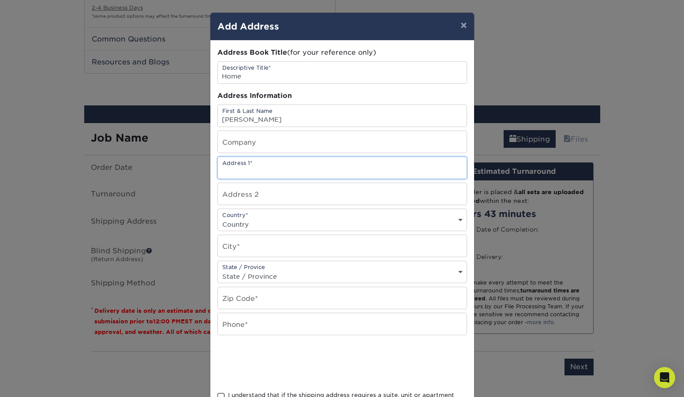
click at [314, 167] on input "text" at bounding box center [342, 168] width 249 height 22
type input "301"
type input "[STREET_ADDRESS]"
type input "Unit B"
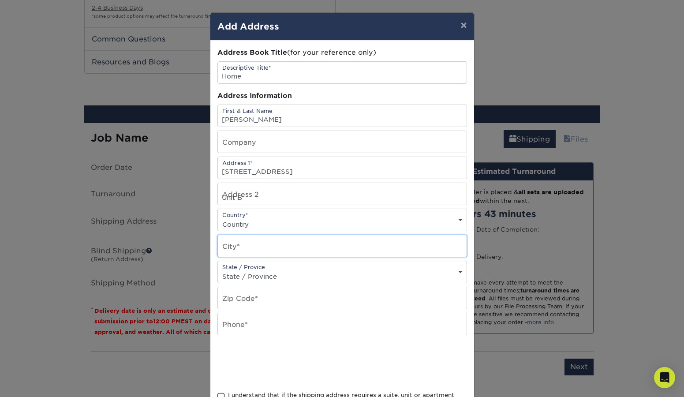
type input "Tampa"
select select "FL"
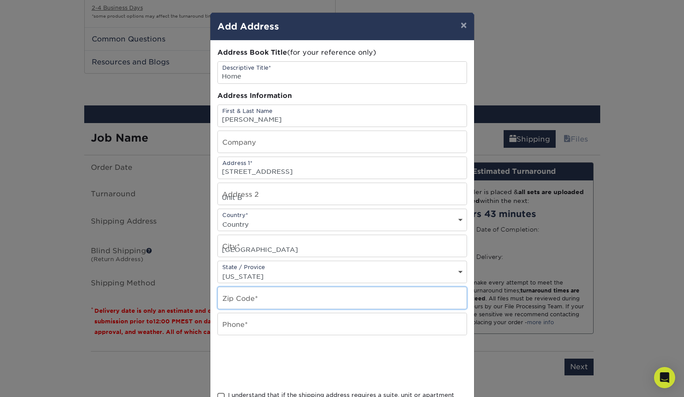
type input "33609"
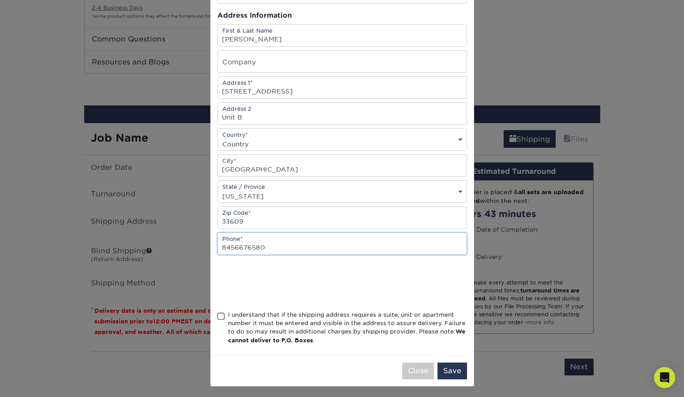
scroll to position [85, 0]
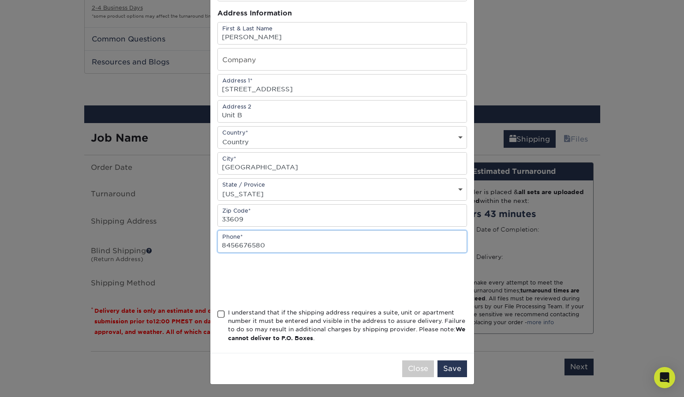
type input "8456676580"
click at [304, 310] on div "I understand that if the shipping address requires a suite, unit or apartment n…" at bounding box center [347, 325] width 239 height 34
click at [0, 0] on input "I understand that if the shipping address requires a suite, unit or apartment n…" at bounding box center [0, 0] width 0 height 0
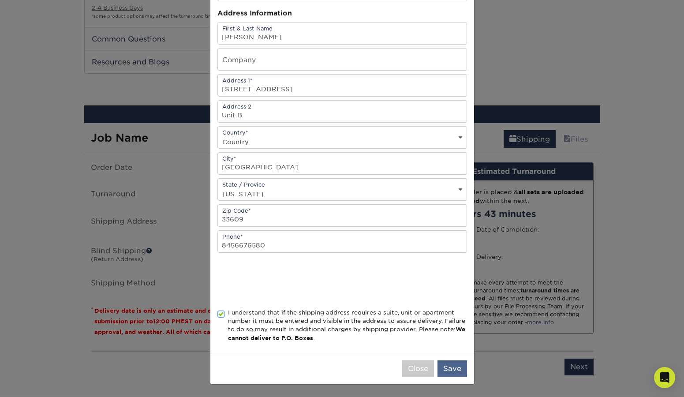
click at [452, 366] on button "Save" at bounding box center [452, 368] width 30 height 17
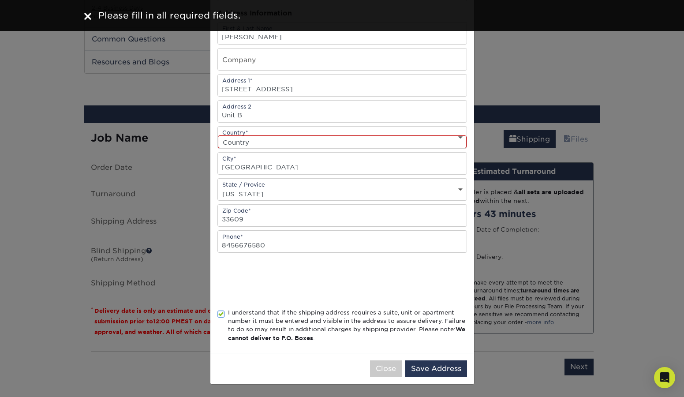
click at [322, 131] on div "Country* Country United States Canada ----------------------------- Afghanistan…" at bounding box center [342, 137] width 250 height 22
select select "US"
click at [461, 371] on button "Save Address" at bounding box center [436, 368] width 62 height 17
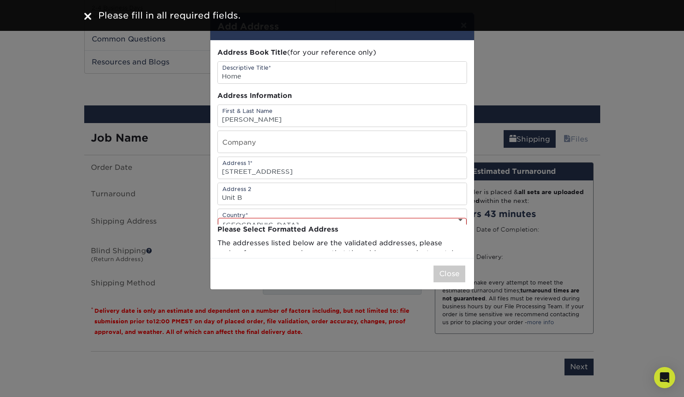
scroll to position [0, 0]
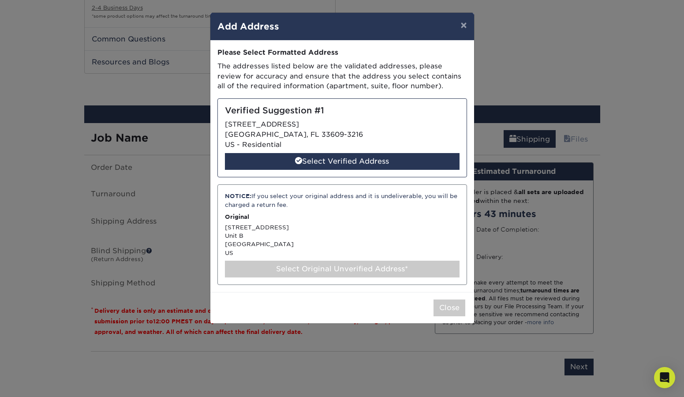
click at [331, 266] on div "Select Original Unverified Address*" at bounding box center [342, 269] width 235 height 17
select select "286601"
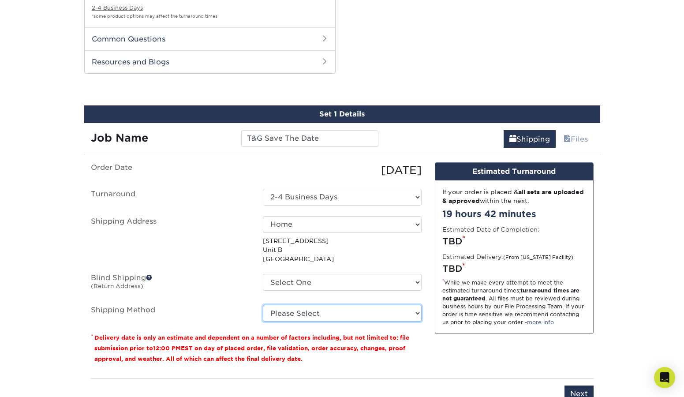
select select "03"
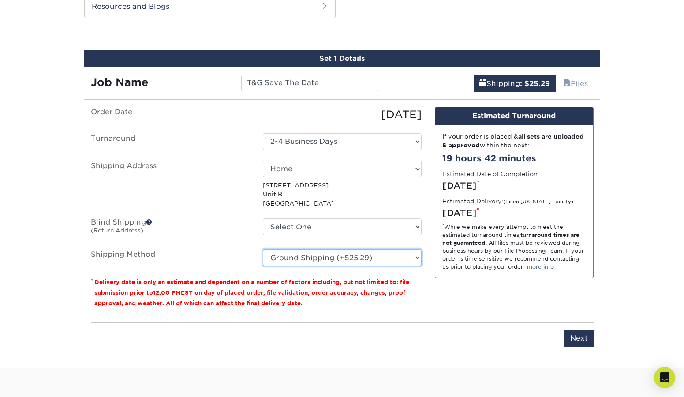
scroll to position [620, 0]
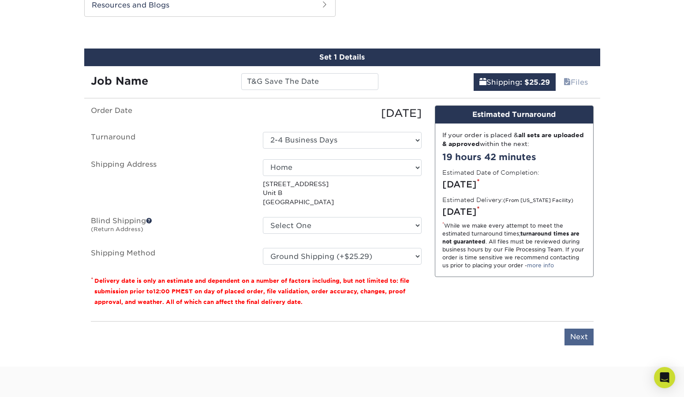
click at [574, 336] on input "Next" at bounding box center [578, 337] width 29 height 17
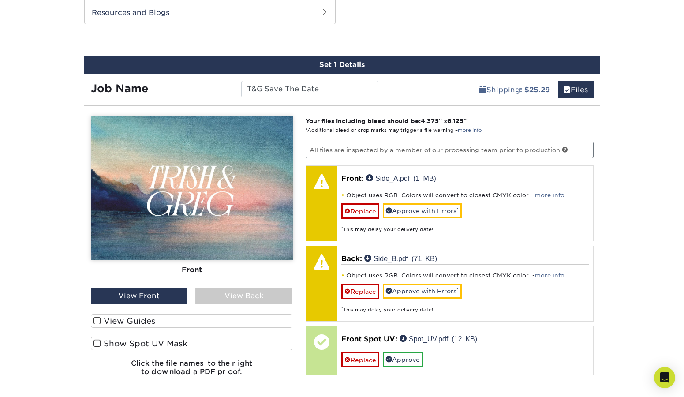
scroll to position [613, 0]
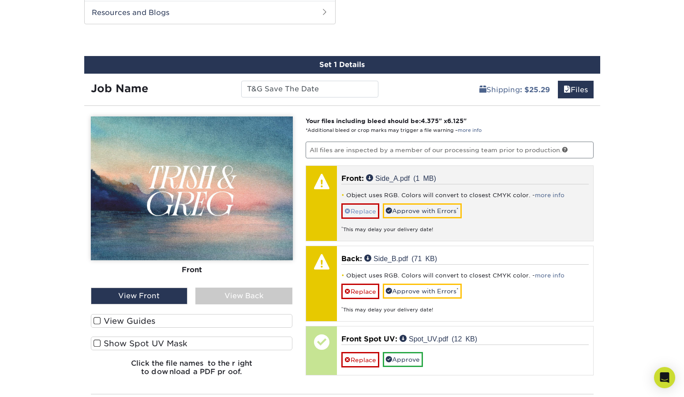
click at [358, 206] on link "Replace" at bounding box center [360, 210] width 38 height 15
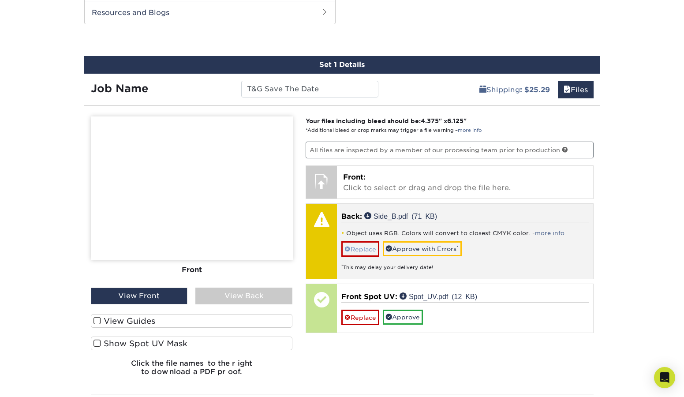
click at [366, 246] on link "Replace" at bounding box center [360, 248] width 38 height 15
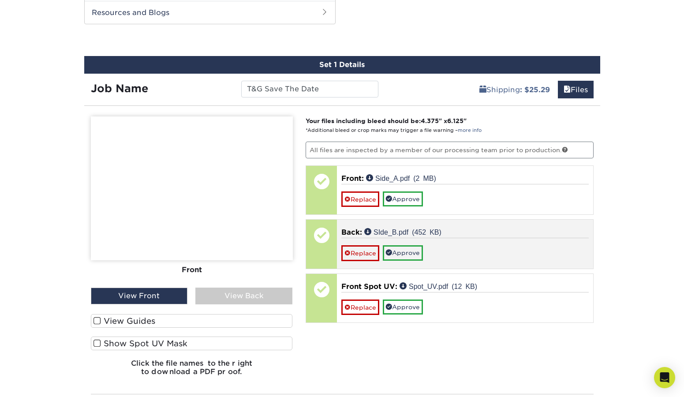
scroll to position [608, 0]
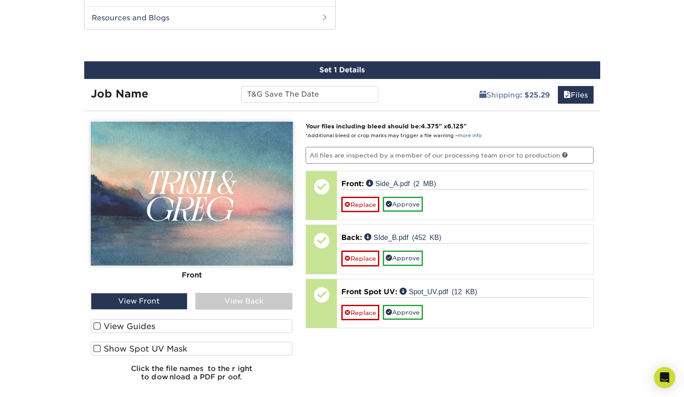
click at [257, 295] on div "View Back" at bounding box center [243, 301] width 97 height 17
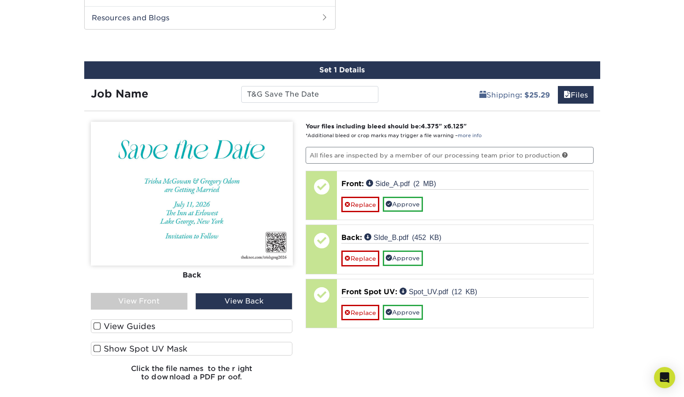
scroll to position [612, 0]
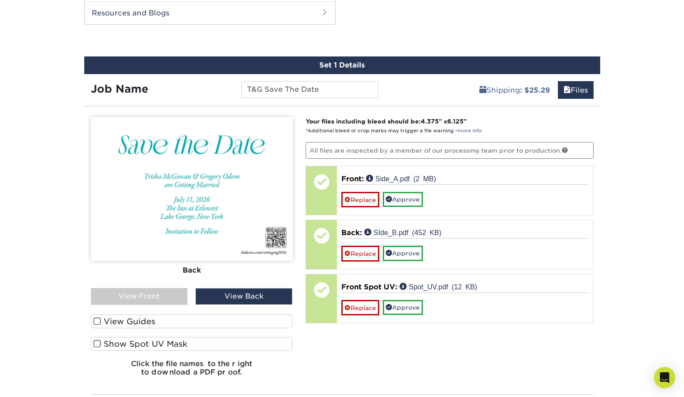
click at [166, 292] on div "View Front" at bounding box center [139, 296] width 97 height 17
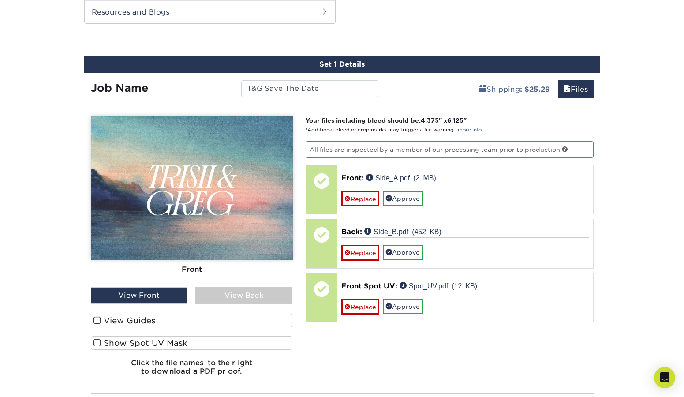
click at [115, 336] on label "Show Spot UV Mask" at bounding box center [192, 343] width 202 height 14
click at [0, 0] on input "Show Spot UV Mask" at bounding box center [0, 0] width 0 height 0
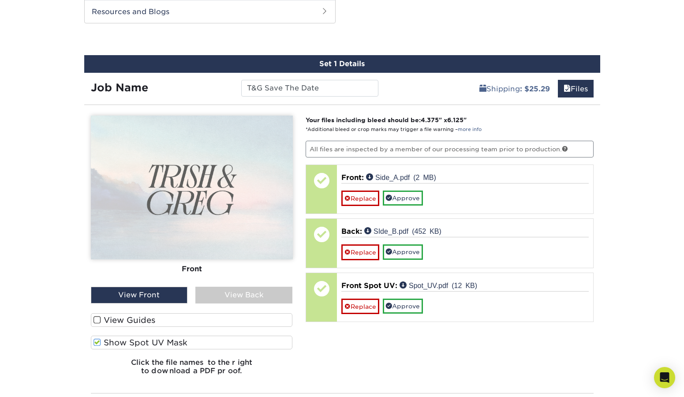
click at [105, 336] on label "Show Spot UV Mask" at bounding box center [192, 343] width 202 height 14
click at [0, 0] on input "Show Spot UV Mask" at bounding box center [0, 0] width 0 height 0
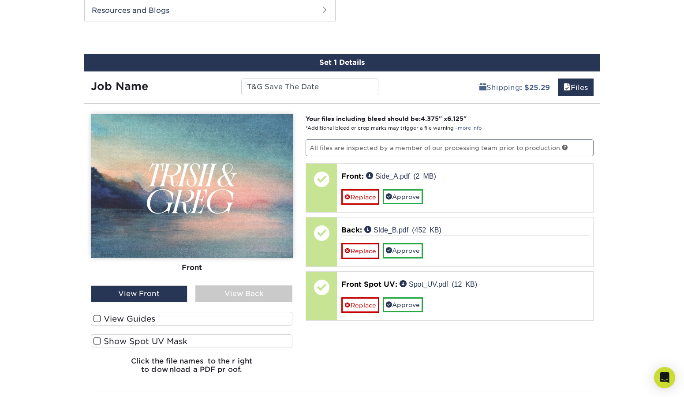
click at [105, 334] on label "Show Spot UV Mask" at bounding box center [192, 341] width 202 height 14
click at [0, 0] on input "Show Spot UV Mask" at bounding box center [0, 0] width 0 height 0
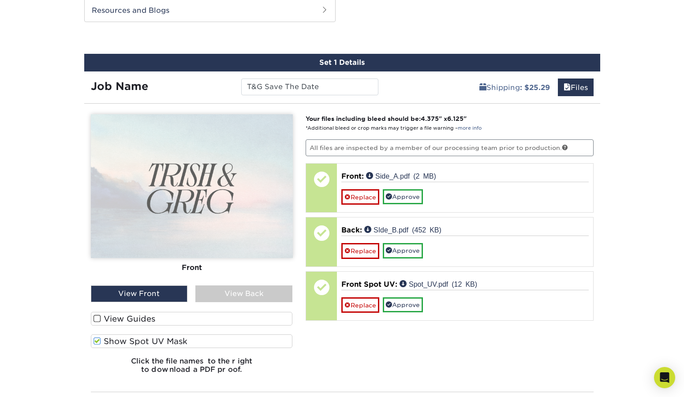
click at [105, 334] on label "Show Spot UV Mask" at bounding box center [192, 341] width 202 height 14
click at [0, 0] on input "Show Spot UV Mask" at bounding box center [0, 0] width 0 height 0
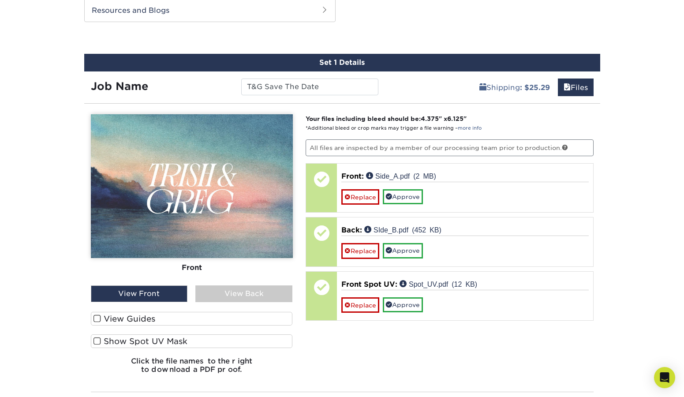
click at [105, 334] on label "Show Spot UV Mask" at bounding box center [192, 341] width 202 height 14
click at [0, 0] on input "Show Spot UV Mask" at bounding box center [0, 0] width 0 height 0
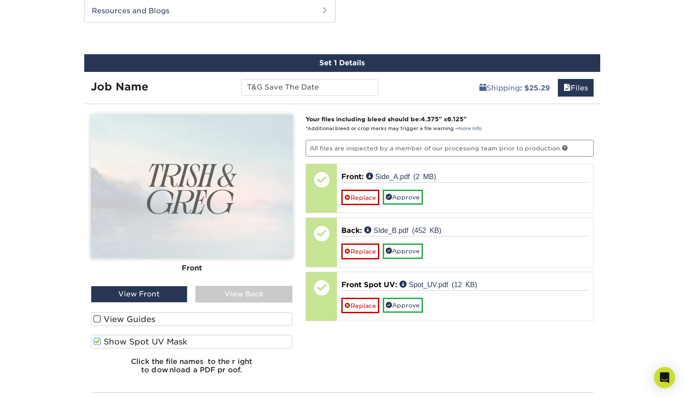
scroll to position [614, 0]
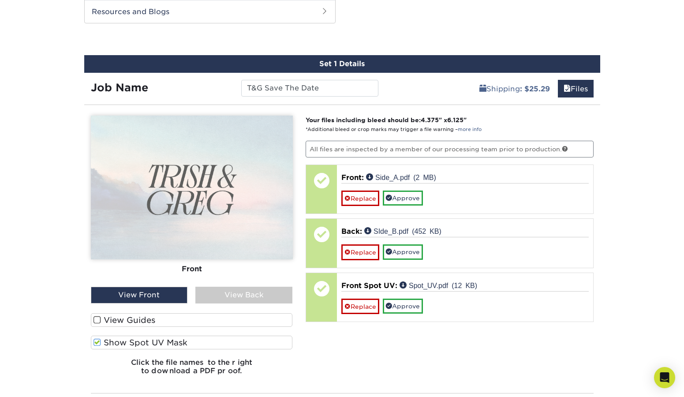
click at [105, 336] on label "Show Spot UV Mask" at bounding box center [192, 343] width 202 height 14
click at [0, 0] on input "Show Spot UV Mask" at bounding box center [0, 0] width 0 height 0
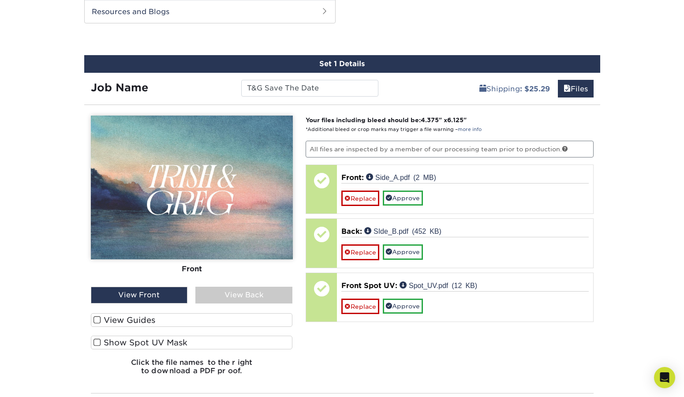
click at [105, 336] on label "Show Spot UV Mask" at bounding box center [192, 343] width 202 height 14
click at [0, 0] on input "Show Spot UV Mask" at bounding box center [0, 0] width 0 height 0
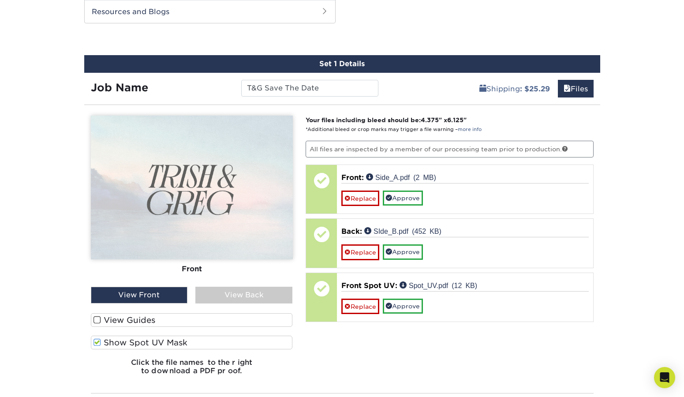
click at [105, 336] on label "Show Spot UV Mask" at bounding box center [192, 343] width 202 height 14
click at [0, 0] on input "Show Spot UV Mask" at bounding box center [0, 0] width 0 height 0
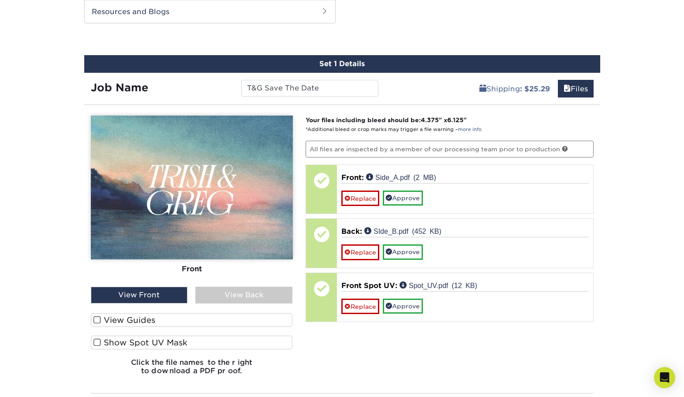
click at [105, 336] on label "Show Spot UV Mask" at bounding box center [192, 343] width 202 height 14
click at [0, 0] on input "Show Spot UV Mask" at bounding box center [0, 0] width 0 height 0
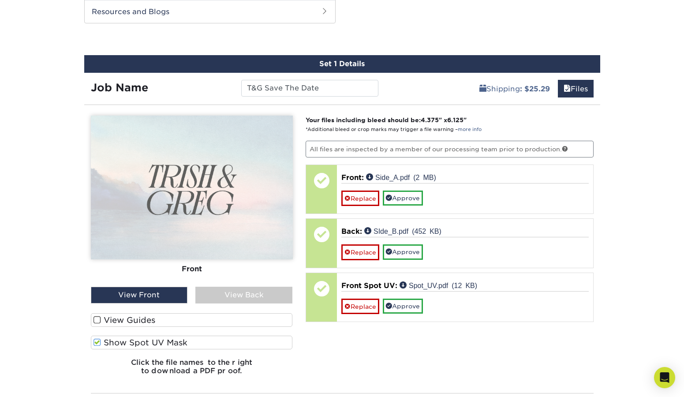
scroll to position [612, 0]
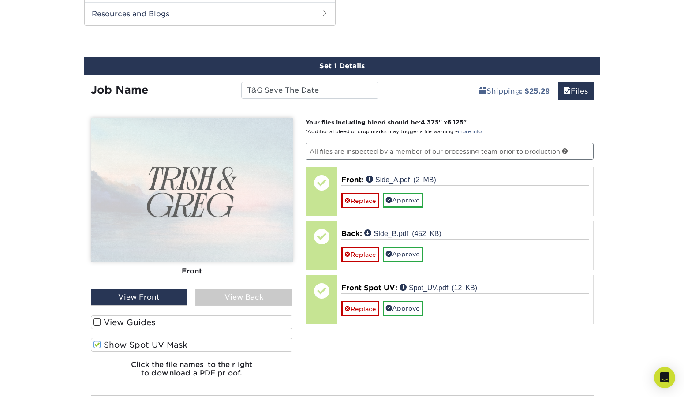
click at [105, 338] on label "Show Spot UV Mask" at bounding box center [192, 345] width 202 height 14
click at [0, 0] on input "Show Spot UV Mask" at bounding box center [0, 0] width 0 height 0
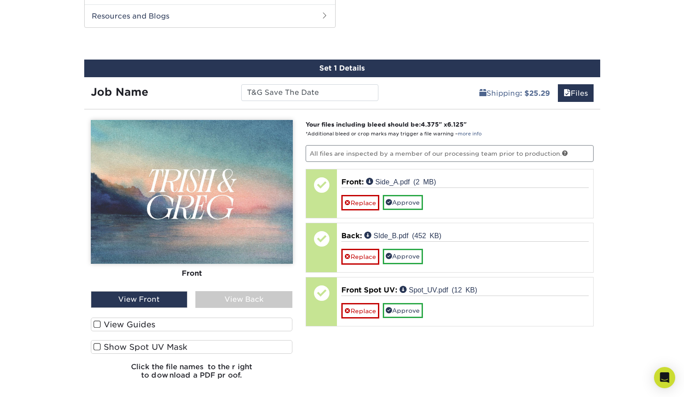
click at [105, 334] on div "View Guides Show Spot UV Mask Show Mask" at bounding box center [192, 339] width 202 height 45
click at [105, 340] on label "Show Spot UV Mask" at bounding box center [192, 347] width 202 height 14
click at [0, 0] on input "Show Spot UV Mask" at bounding box center [0, 0] width 0 height 0
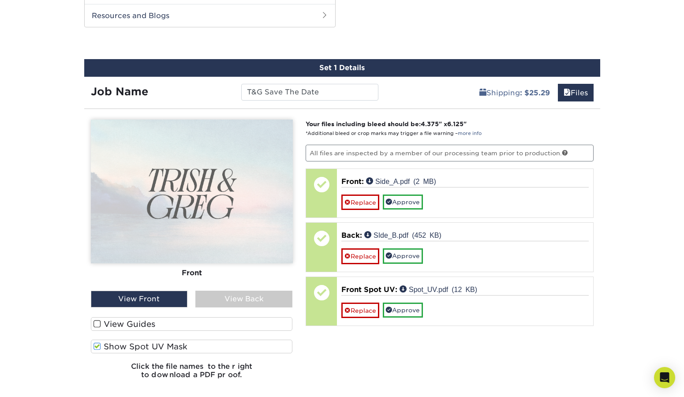
click at [105, 340] on label "Show Spot UV Mask" at bounding box center [192, 347] width 202 height 14
click at [0, 0] on input "Show Spot UV Mask" at bounding box center [0, 0] width 0 height 0
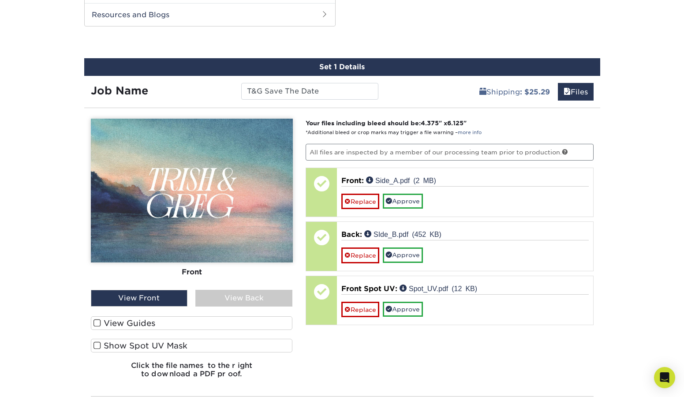
scroll to position [612, 0]
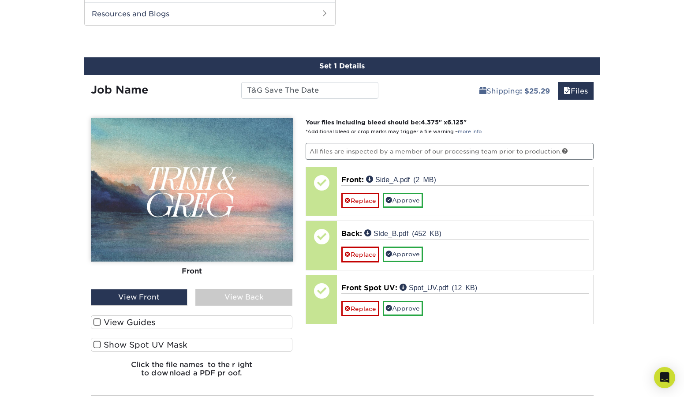
click at [254, 297] on div "View Back" at bounding box center [243, 297] width 97 height 17
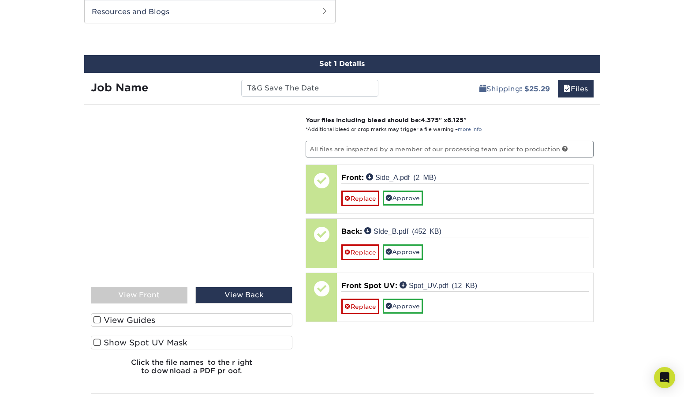
scroll to position [612, 0]
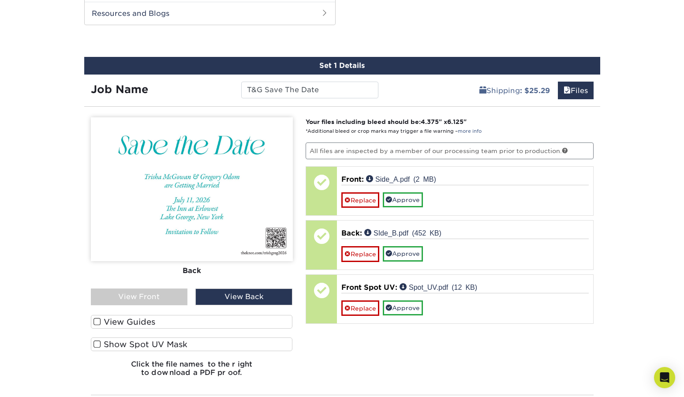
click at [178, 295] on div "View Front" at bounding box center [139, 296] width 97 height 17
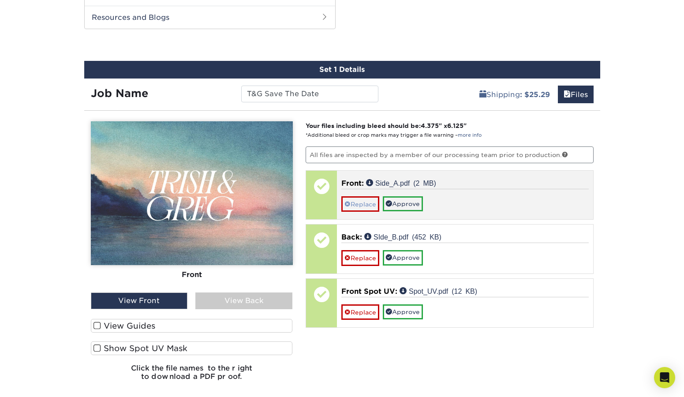
scroll to position [608, 0]
click at [414, 199] on link "Approve" at bounding box center [403, 203] width 40 height 15
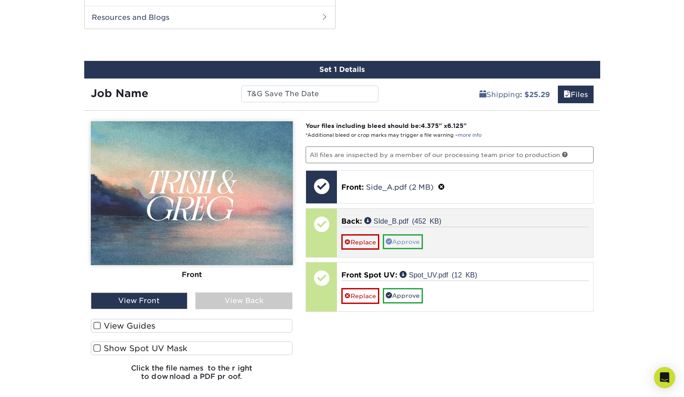
click at [413, 239] on link "Approve" at bounding box center [403, 241] width 40 height 15
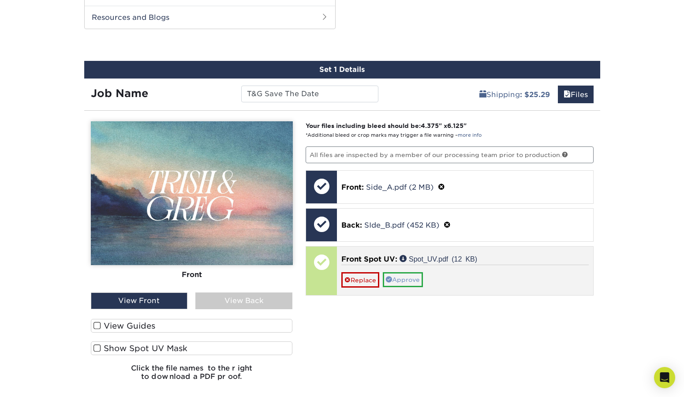
click at [402, 272] on link "Approve" at bounding box center [403, 279] width 40 height 15
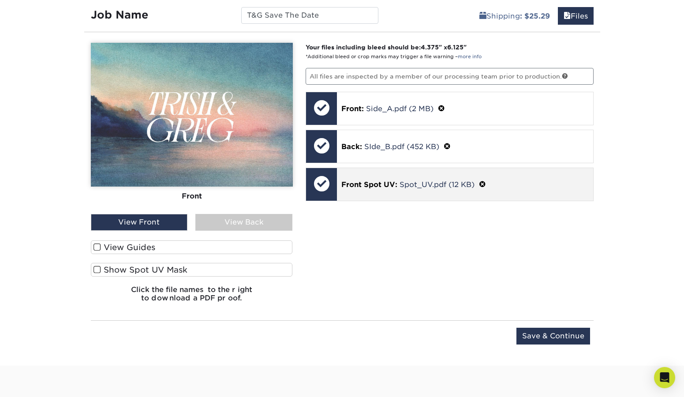
scroll to position [688, 0]
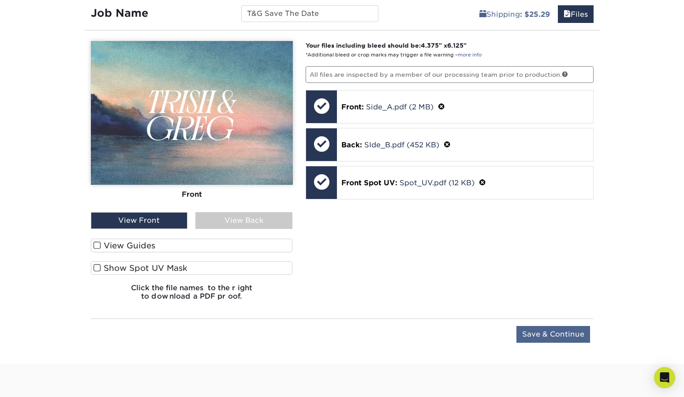
click at [563, 327] on input "Save & Continue" at bounding box center [553, 334] width 74 height 17
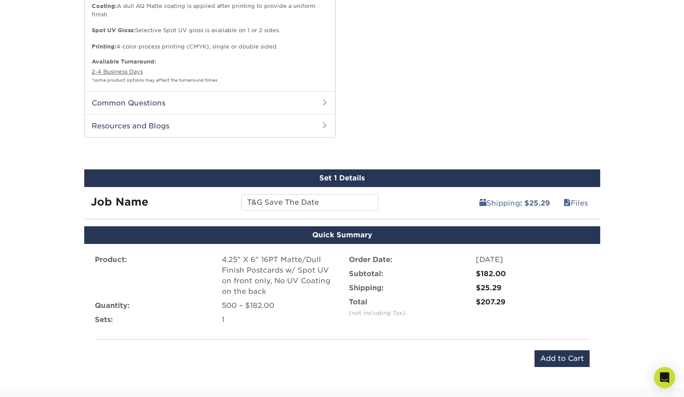
scroll to position [523, 0]
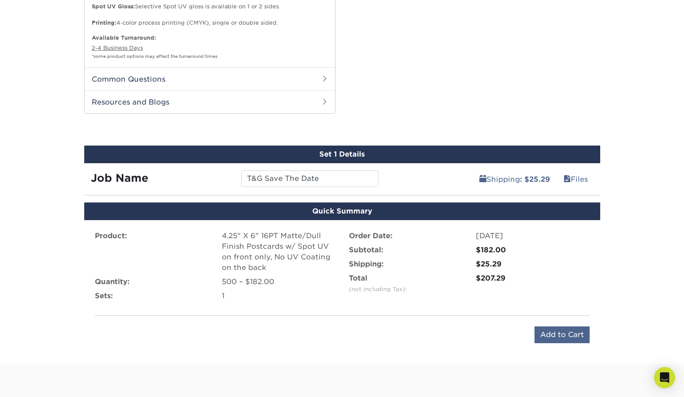
click at [556, 333] on input "Add to Cart" at bounding box center [561, 334] width 55 height 17
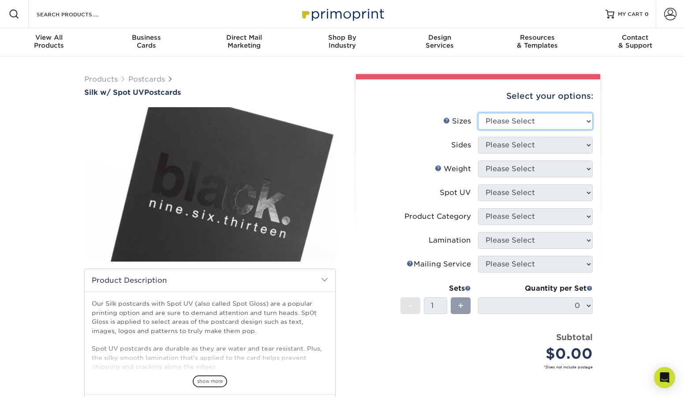
select select "4.25x6.00"
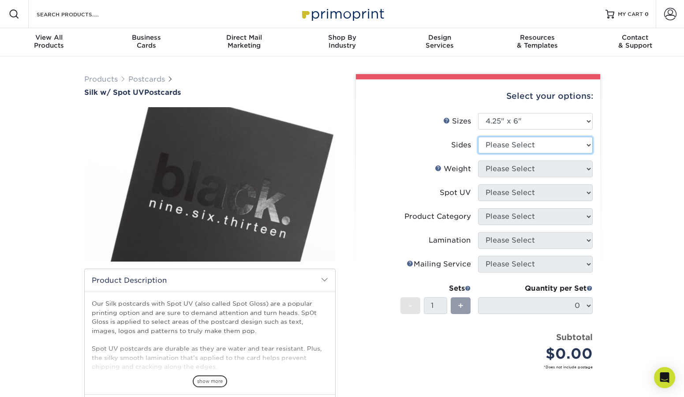
select select "13abbda7-1d64-4f25-8bb2-c179b224825d"
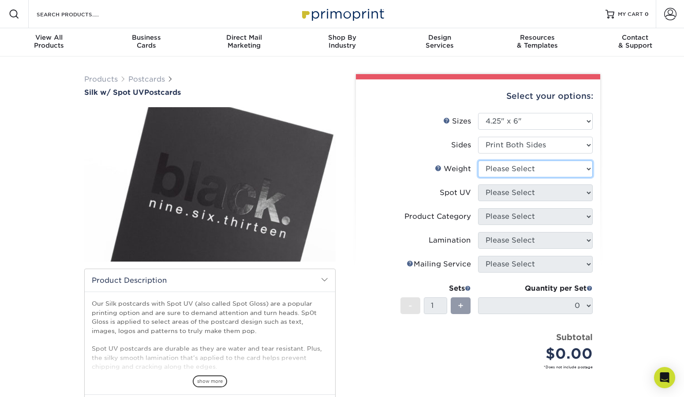
select select "16PT"
select select "1"
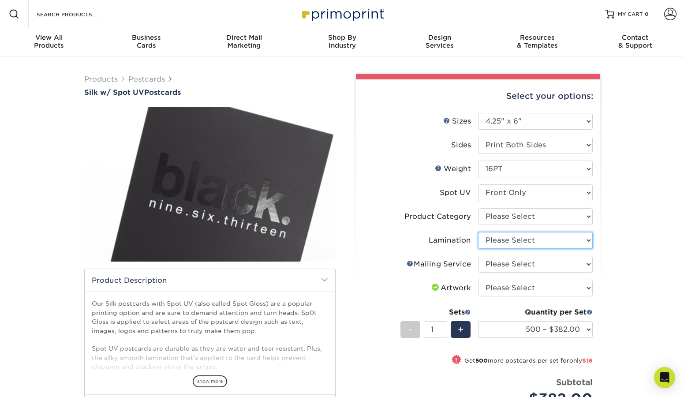
select select "ccacb42f-45f7-42d3-bbd3-7c8421cf37f0"
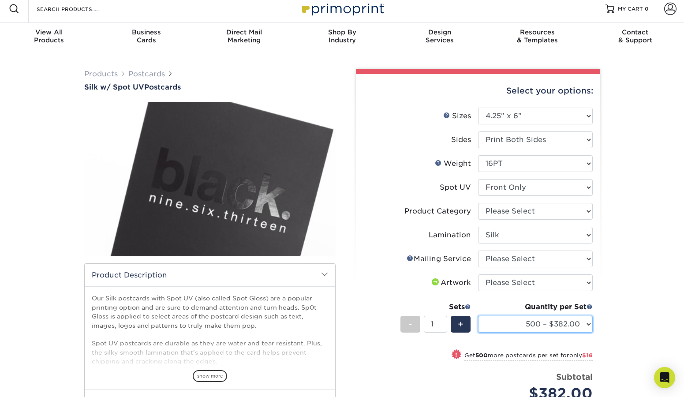
scroll to position [5, 0]
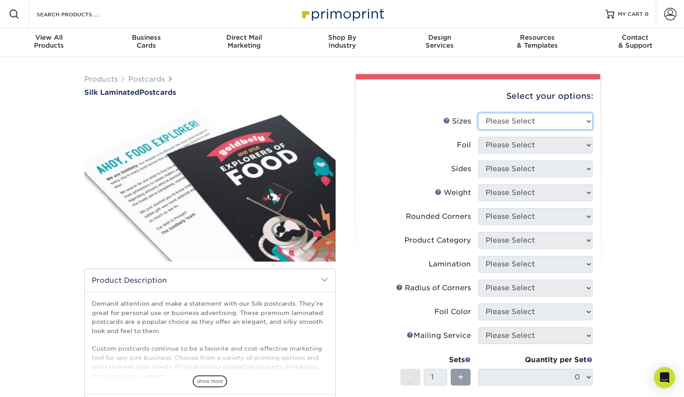
select select "4.25x6.00"
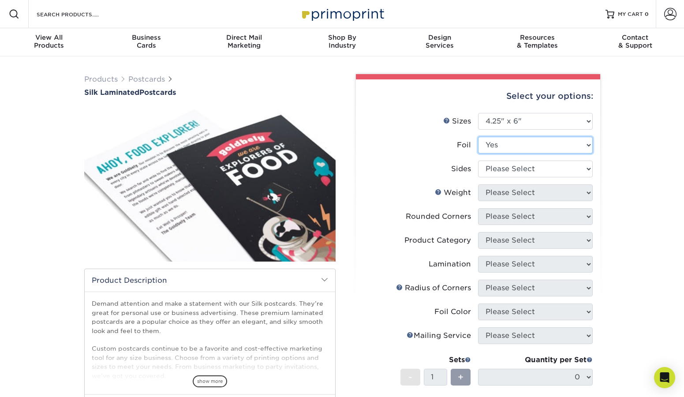
select select "0"
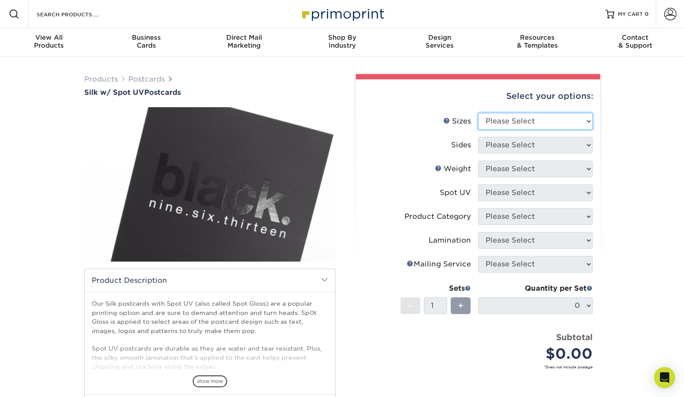
select select "2.00x4.00"
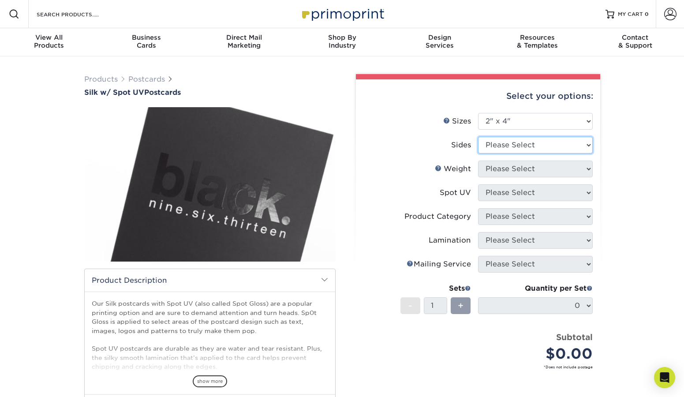
select select "13abbda7-1d64-4f25-8bb2-c179b224825d"
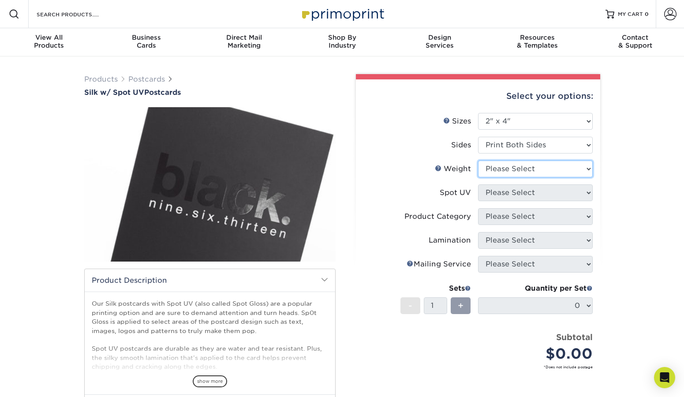
select select "16PT"
select select "1"
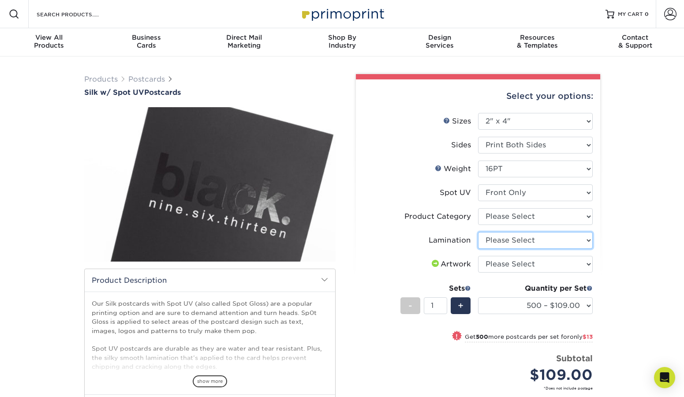
select select "ccacb42f-45f7-42d3-bbd3-7c8421cf37f0"
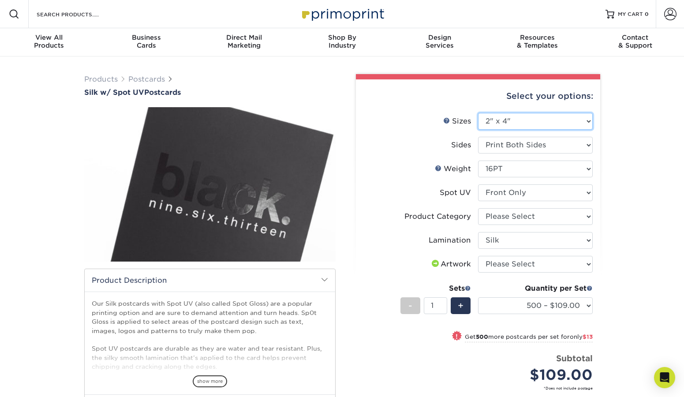
select select "4.25x6.00"
select select "-1"
select select
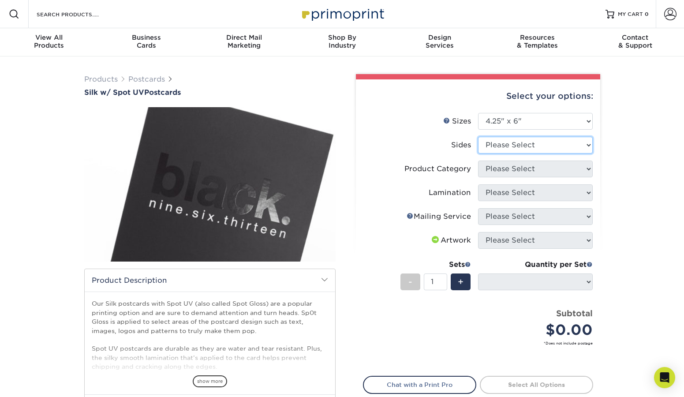
select select "13abbda7-1d64-4f25-8bb2-c179b224825d"
select select
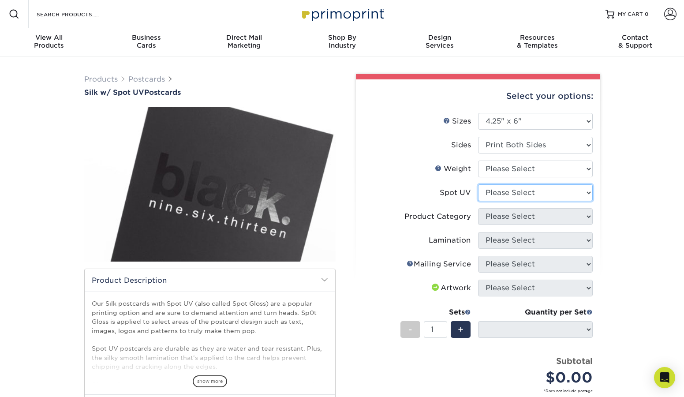
select select "1"
select select
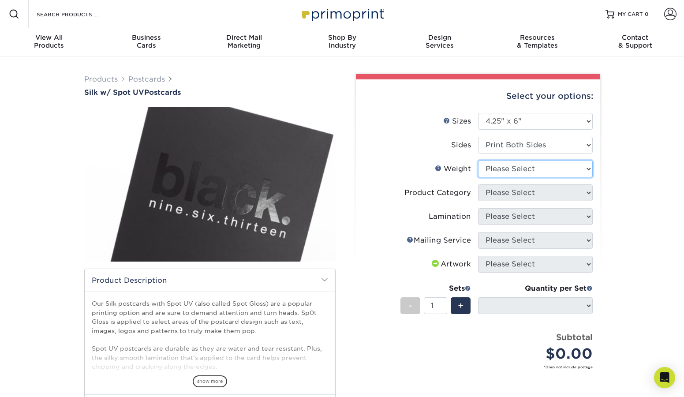
select select "16PT"
select select
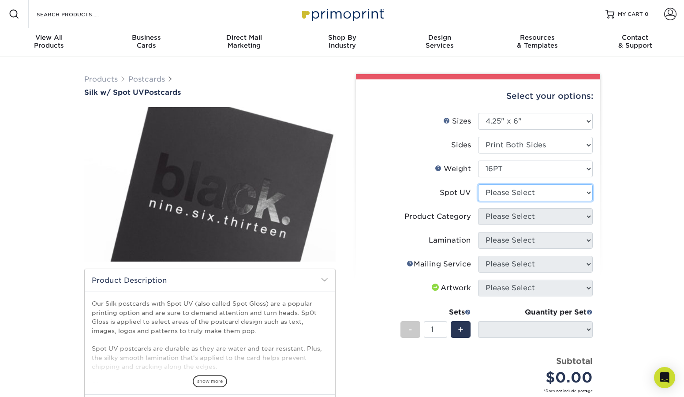
select select "1"
select select "-1"
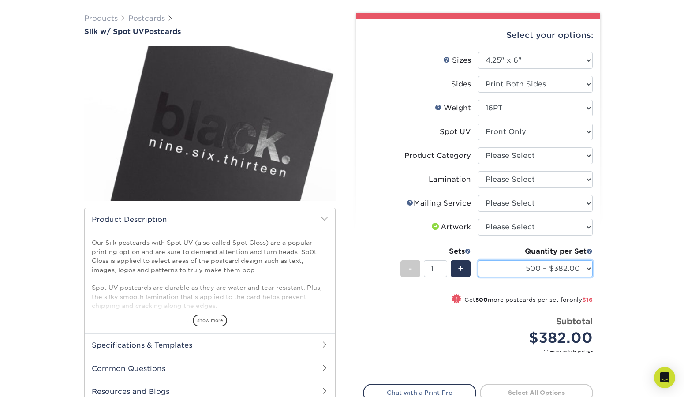
scroll to position [62, 0]
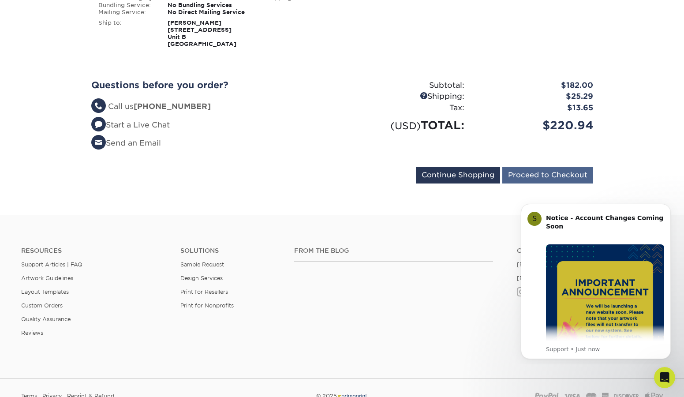
scroll to position [206, 0]
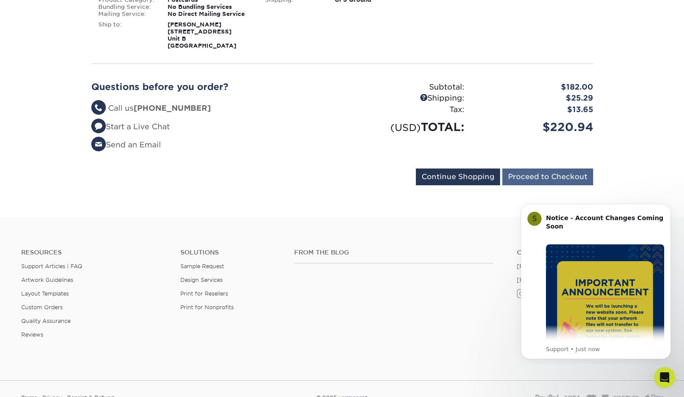
click at [537, 176] on input "Proceed to Checkout" at bounding box center [547, 176] width 91 height 17
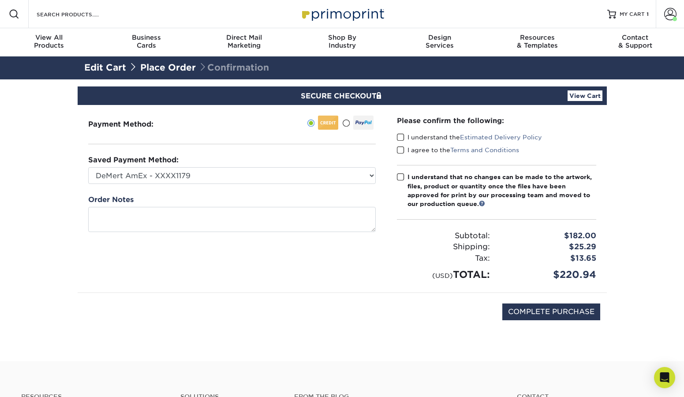
click at [414, 141] on label "I understand the Estimated Delivery Policy" at bounding box center [469, 137] width 145 height 9
click at [0, 0] on input "I understand the Estimated Delivery Policy" at bounding box center [0, 0] width 0 height 0
click at [404, 152] on span at bounding box center [400, 150] width 7 height 8
click at [0, 0] on input "I agree to the Terms and Conditions" at bounding box center [0, 0] width 0 height 0
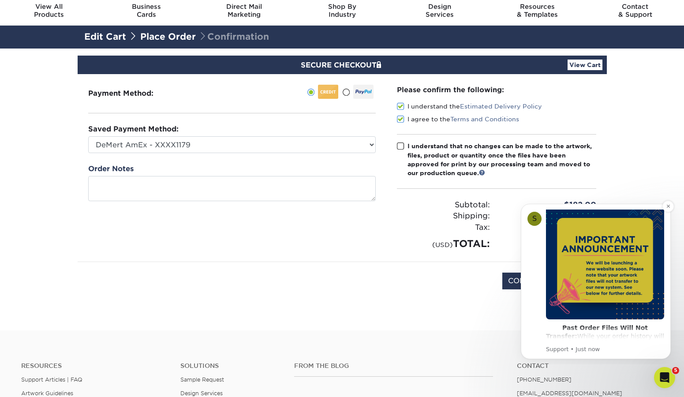
scroll to position [72, 0]
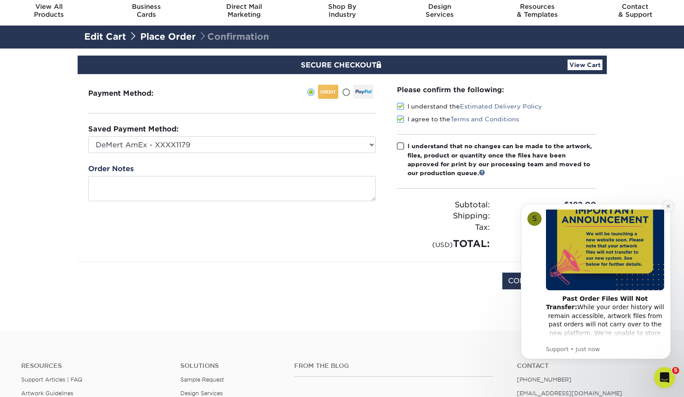
click at [665, 203] on button "Dismiss notification" at bounding box center [667, 206] width 11 height 11
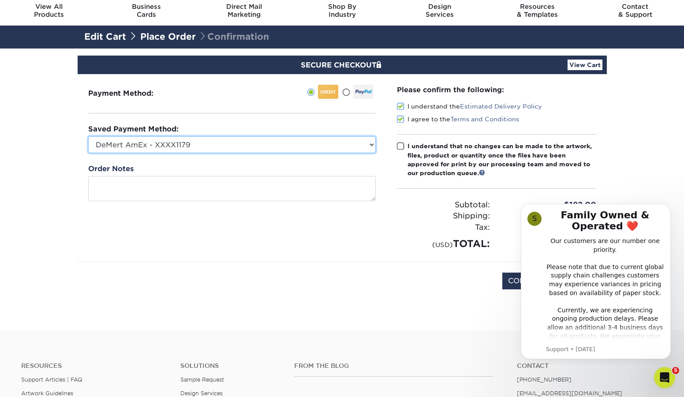
select select
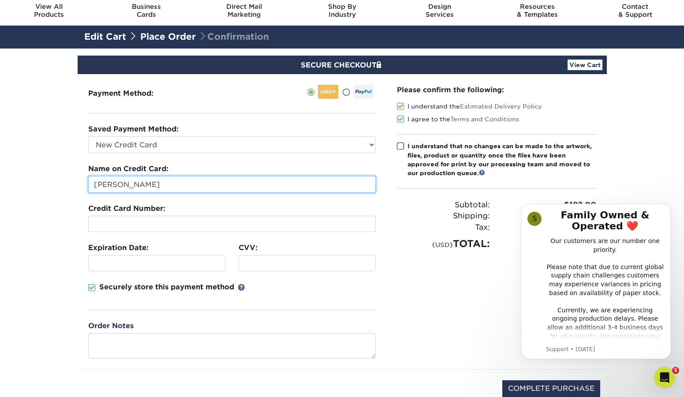
click at [202, 179] on input "[PERSON_NAME]" at bounding box center [232, 184] width 288 height 17
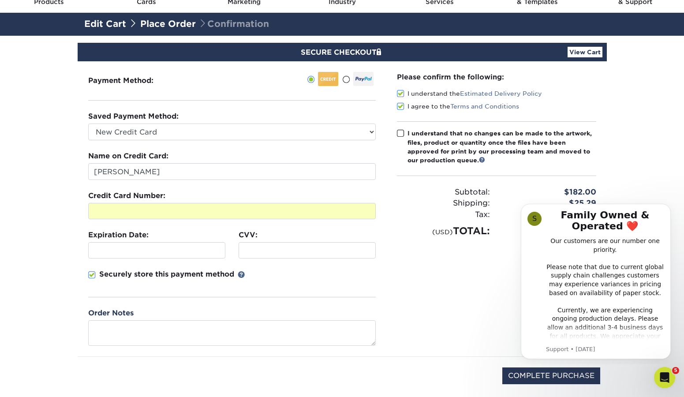
scroll to position [45, 0]
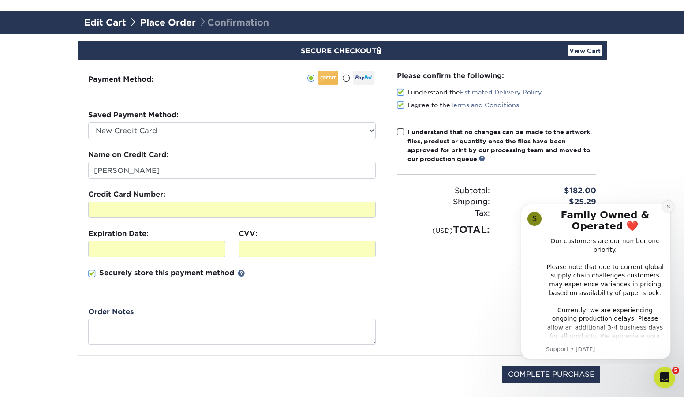
click at [667, 207] on icon "Dismiss notification" at bounding box center [667, 206] width 3 height 3
click at [668, 206] on icon "Dismiss notification" at bounding box center [667, 206] width 3 height 3
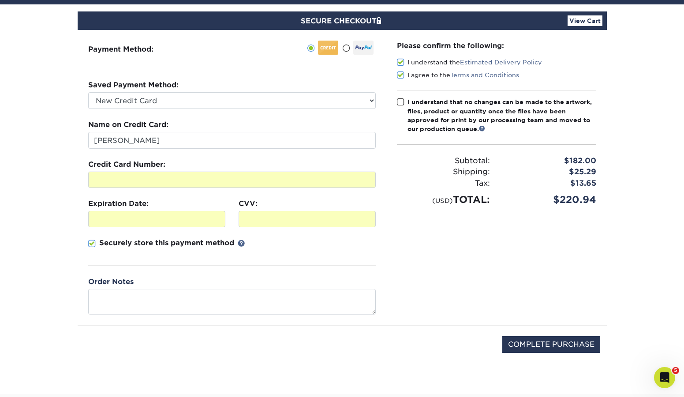
scroll to position [86, 0]
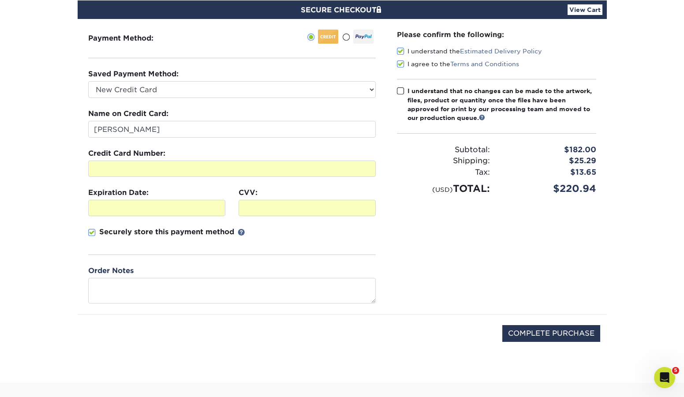
click at [399, 90] on span at bounding box center [400, 91] width 7 height 8
click at [0, 0] on input "I understand that no changes can be made to the artwork, files, product or quan…" at bounding box center [0, 0] width 0 height 0
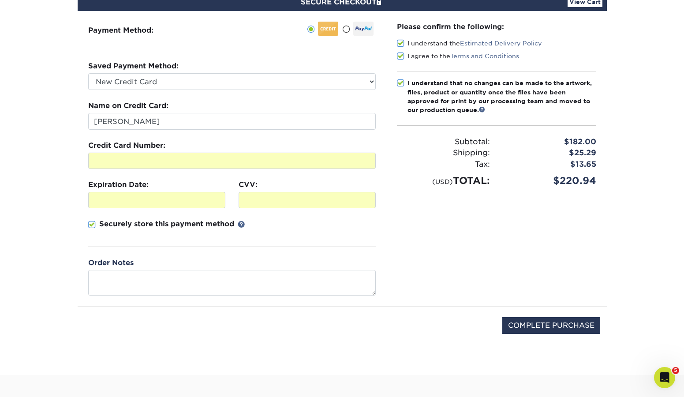
scroll to position [93, 0]
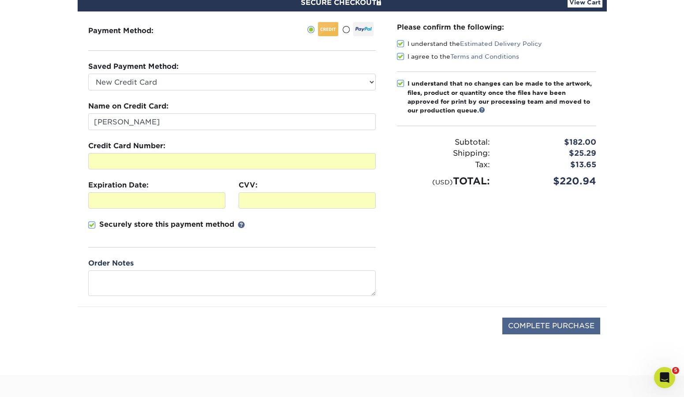
click at [538, 327] on input "COMPLETE PURCHASE" at bounding box center [551, 325] width 98 height 17
type input "PROCESSING, PLEASE WAIT..."
